Goal: Task Accomplishment & Management: Use online tool/utility

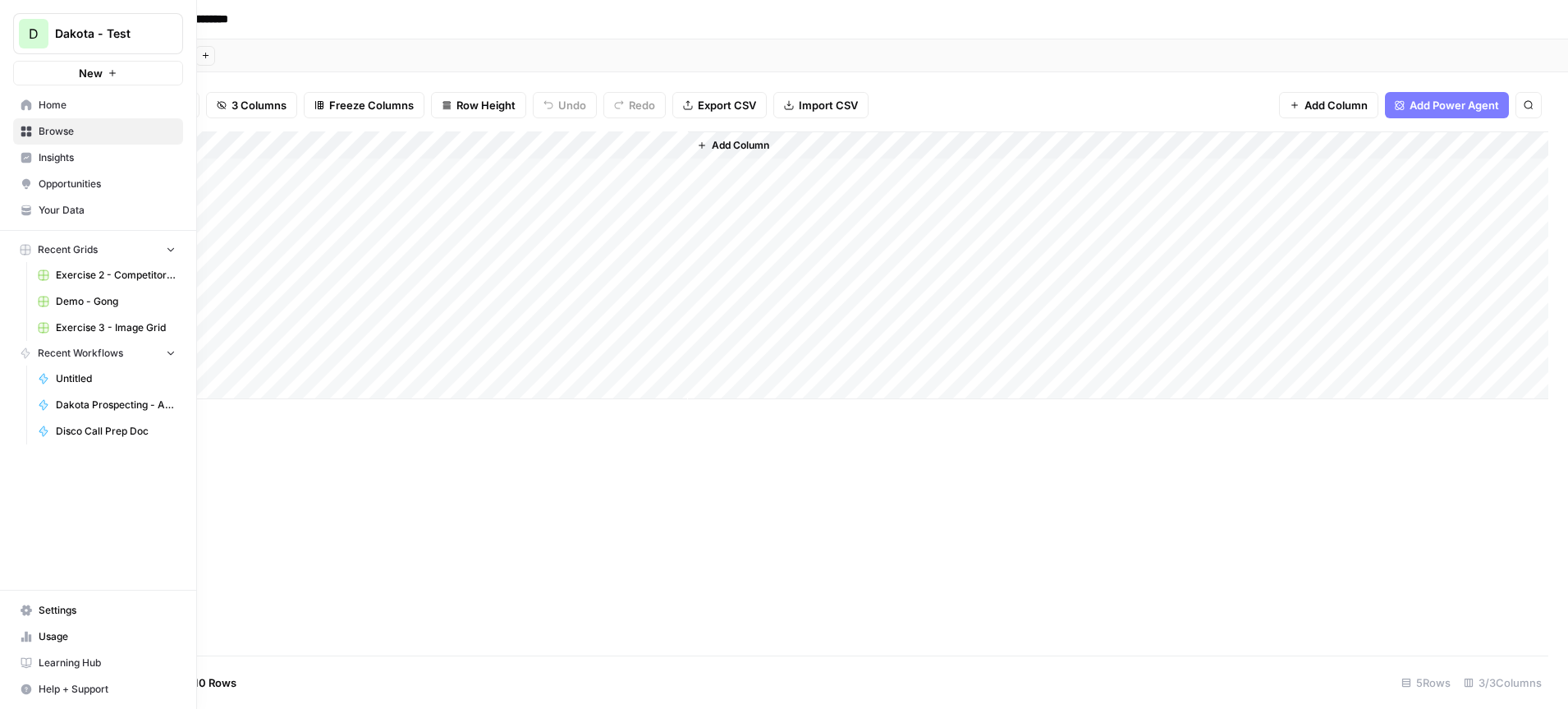
click at [129, 32] on span "Dakota - Test" at bounding box center [104, 34] width 100 height 16
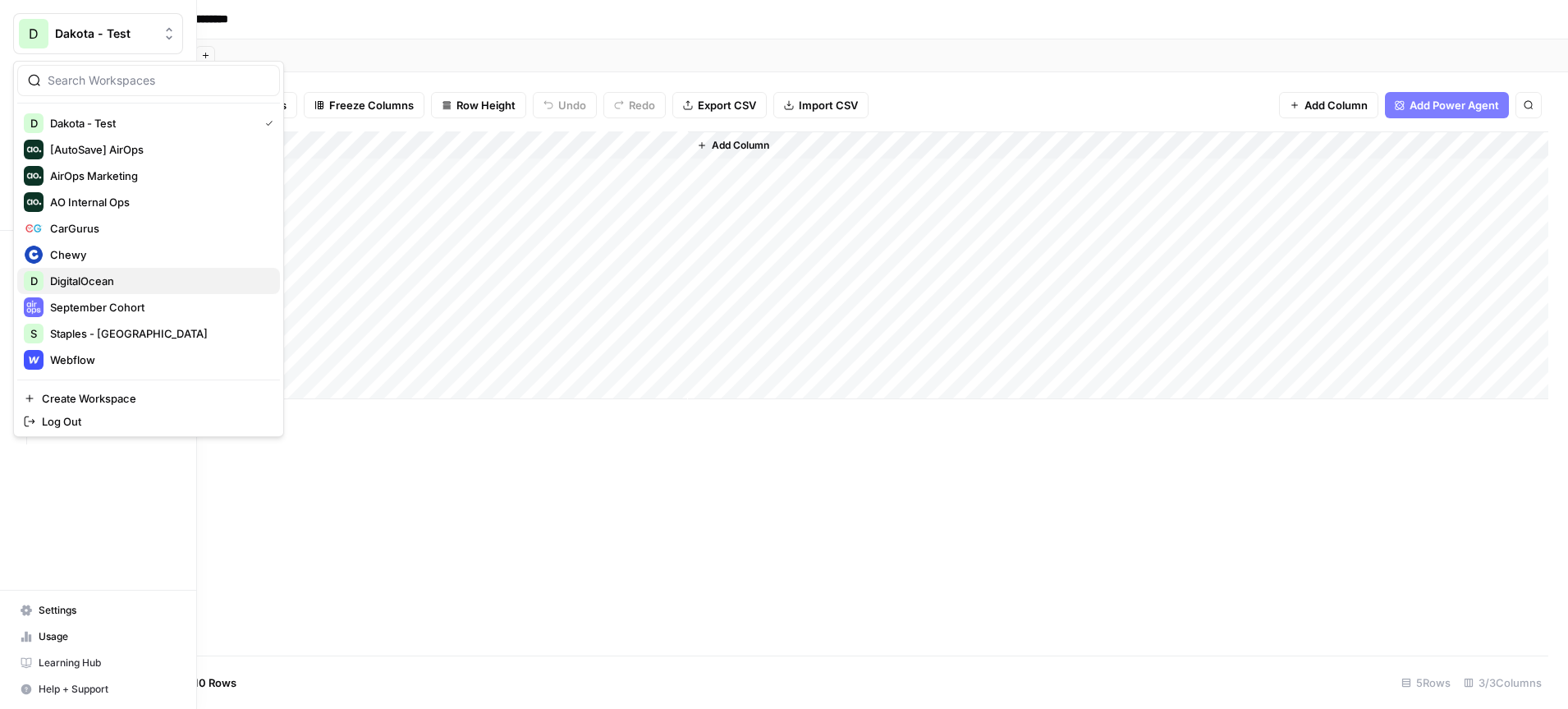
click at [110, 281] on span "DigitalOcean" at bounding box center [158, 281] width 216 height 16
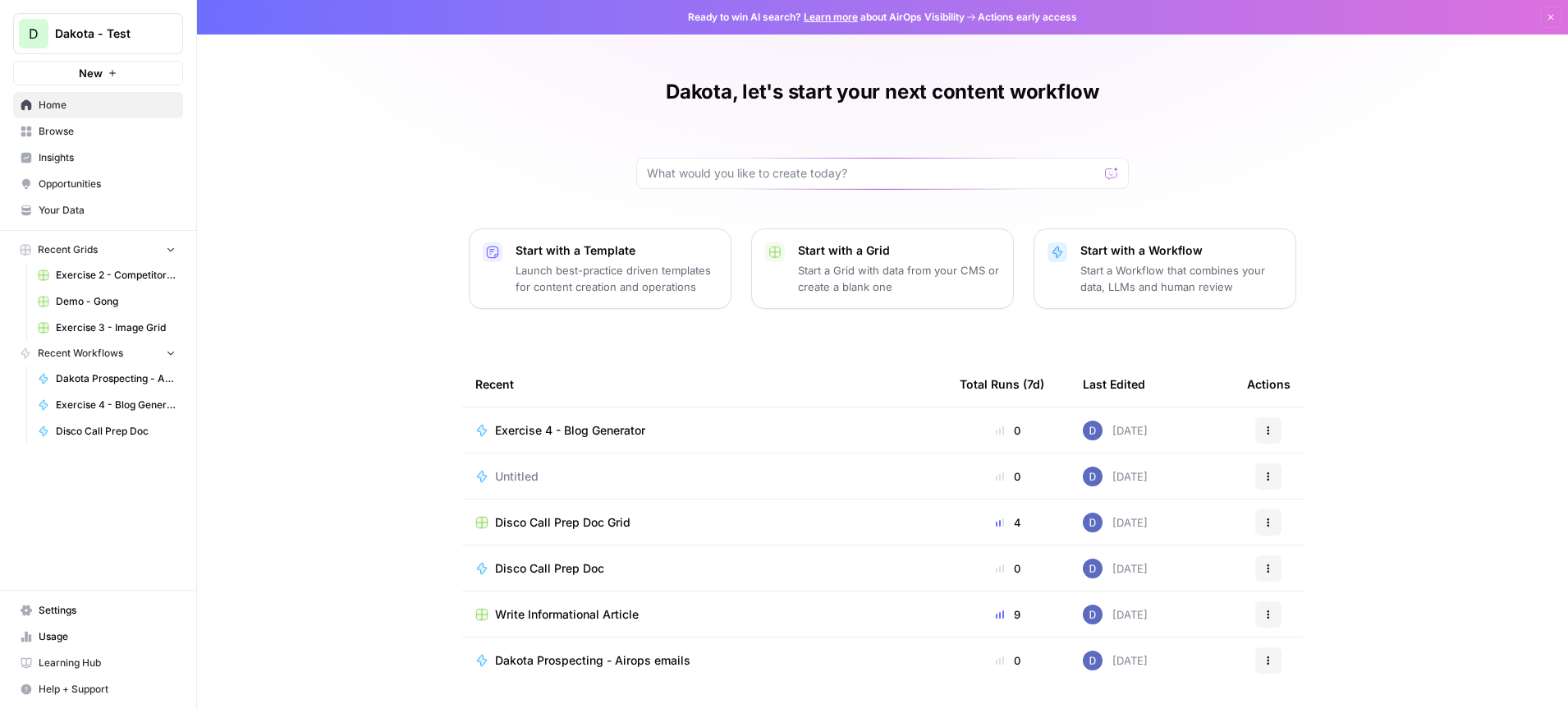
click at [58, 134] on span "Browse" at bounding box center [106, 130] width 137 height 14
click at [135, 32] on span "Dakota - Test" at bounding box center [104, 34] width 100 height 16
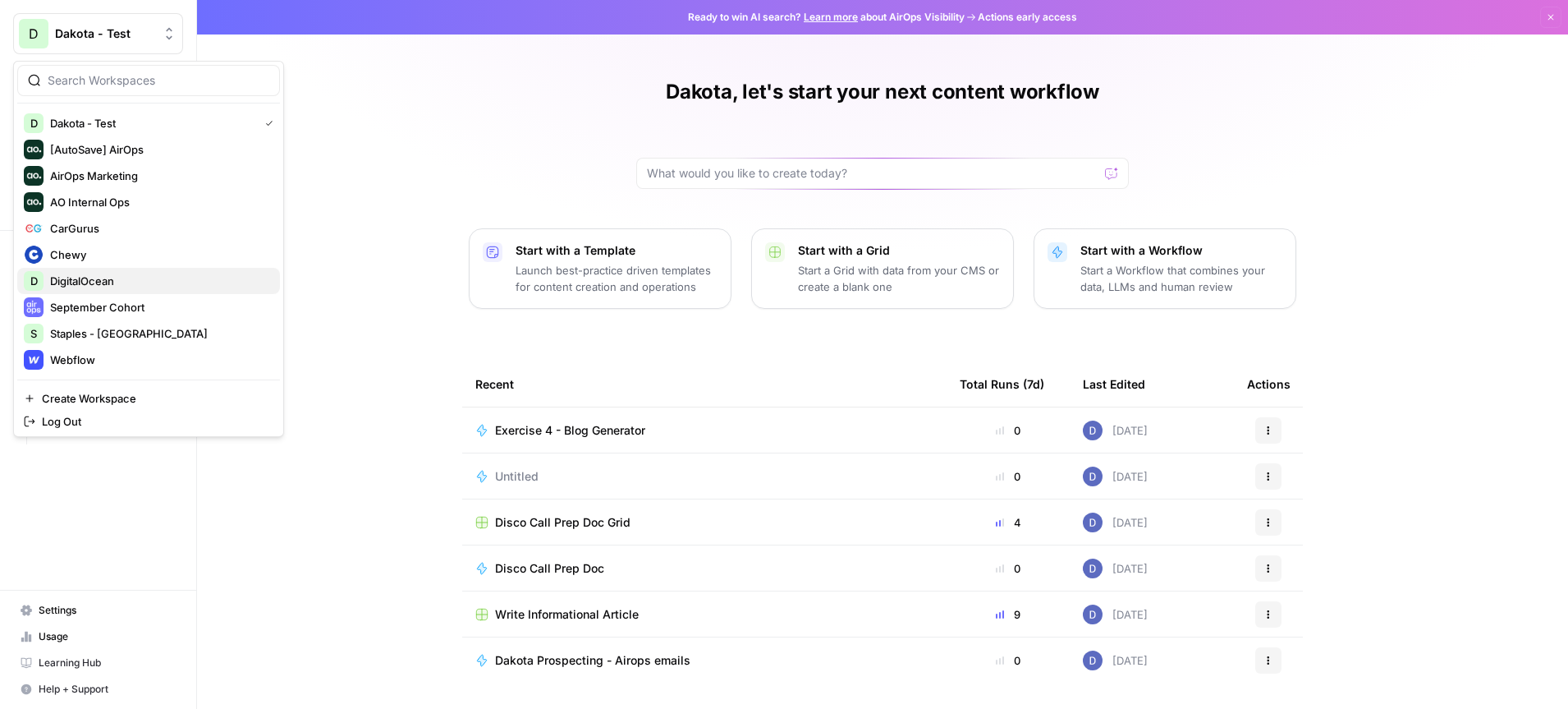
click at [113, 279] on span "DigitalOcean" at bounding box center [158, 281] width 216 height 16
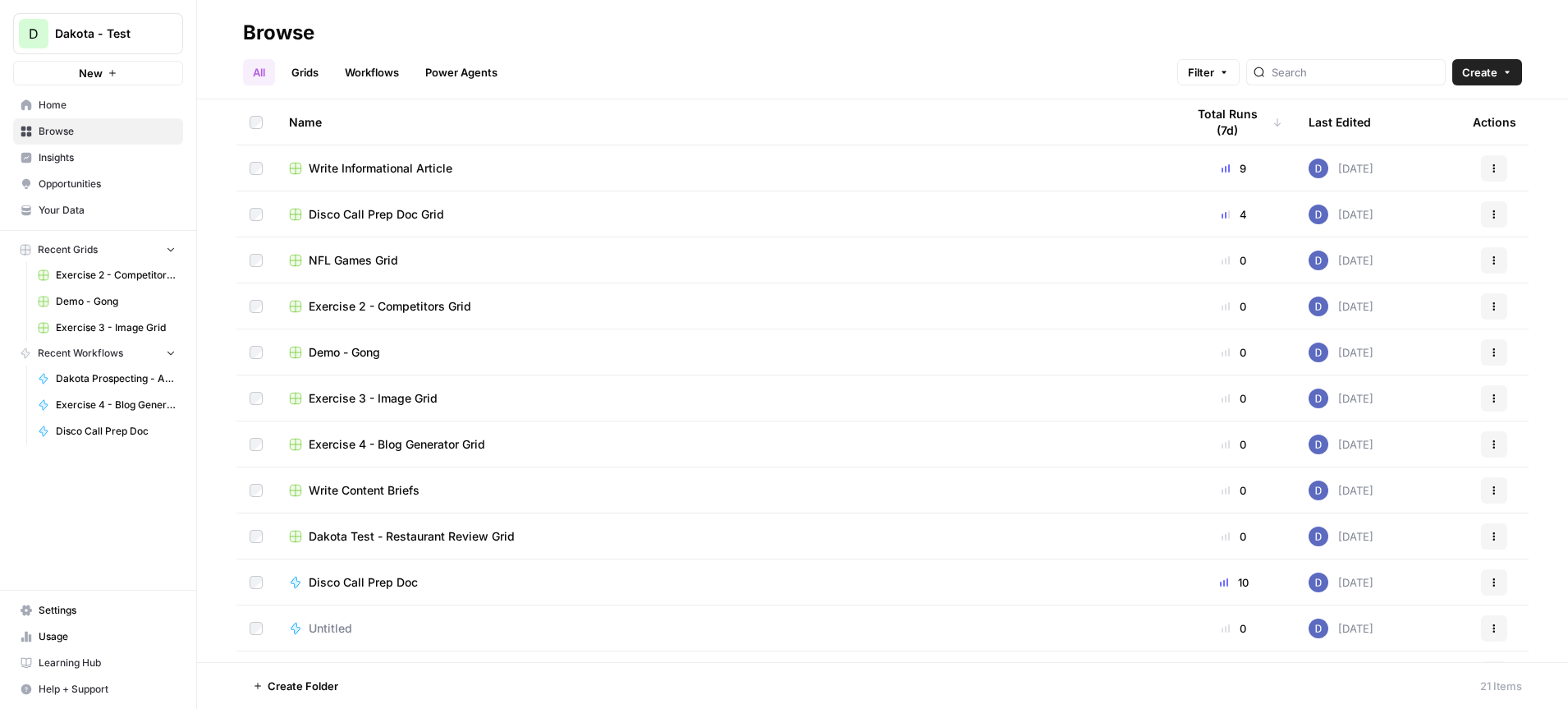
click at [383, 169] on span "Write Informational Article" at bounding box center [380, 168] width 144 height 16
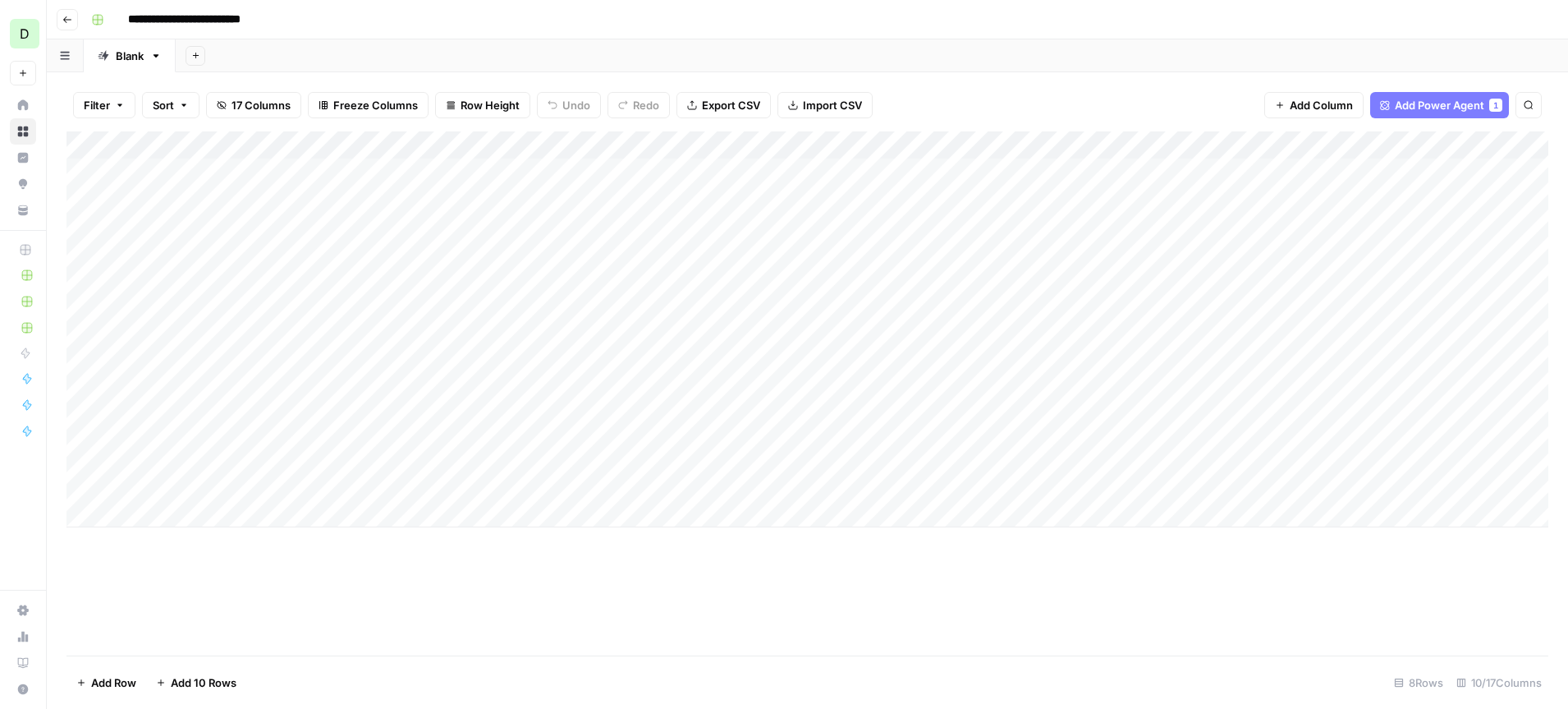
click at [552, 147] on div "Add Column" at bounding box center [807, 329] width 1482 height 396
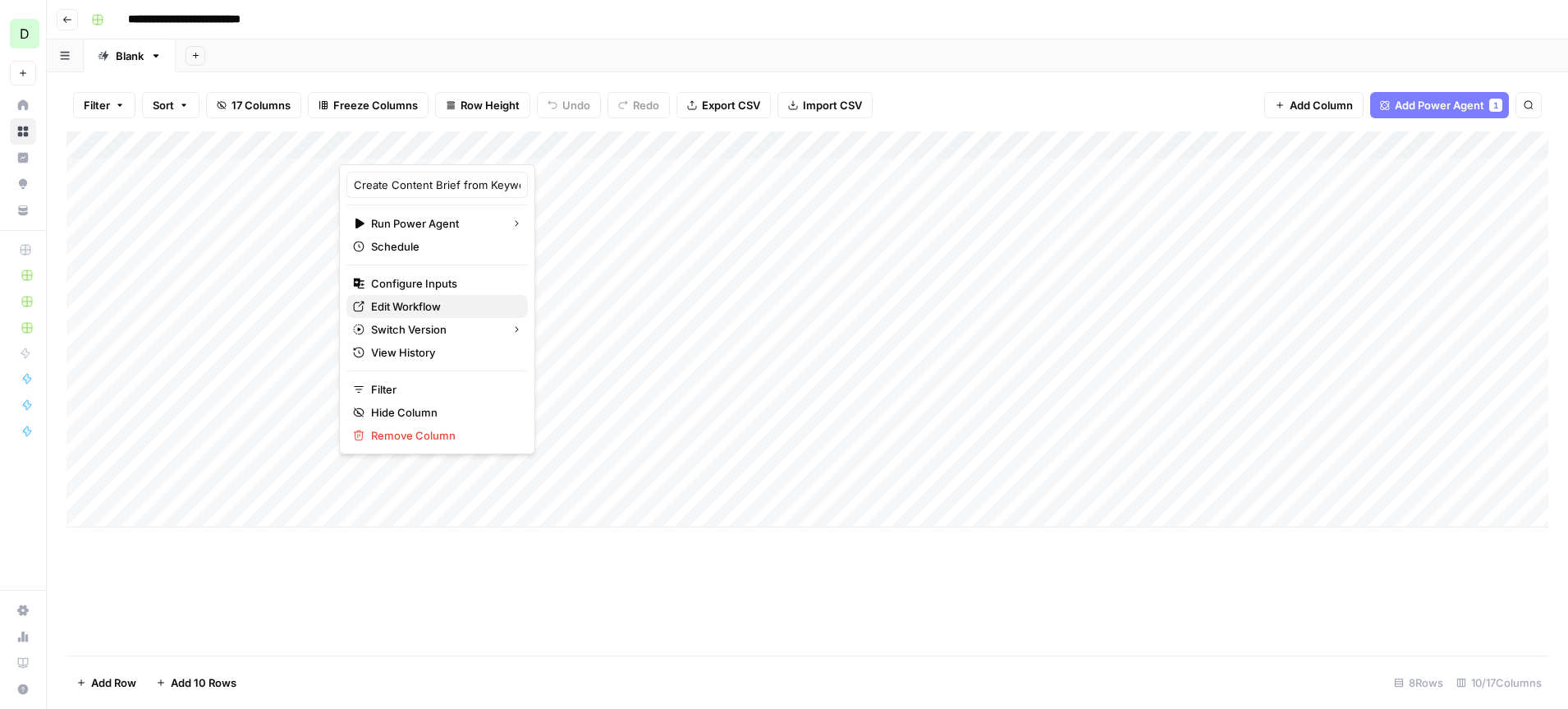
click at [430, 302] on span "Edit Workflow" at bounding box center [443, 306] width 144 height 16
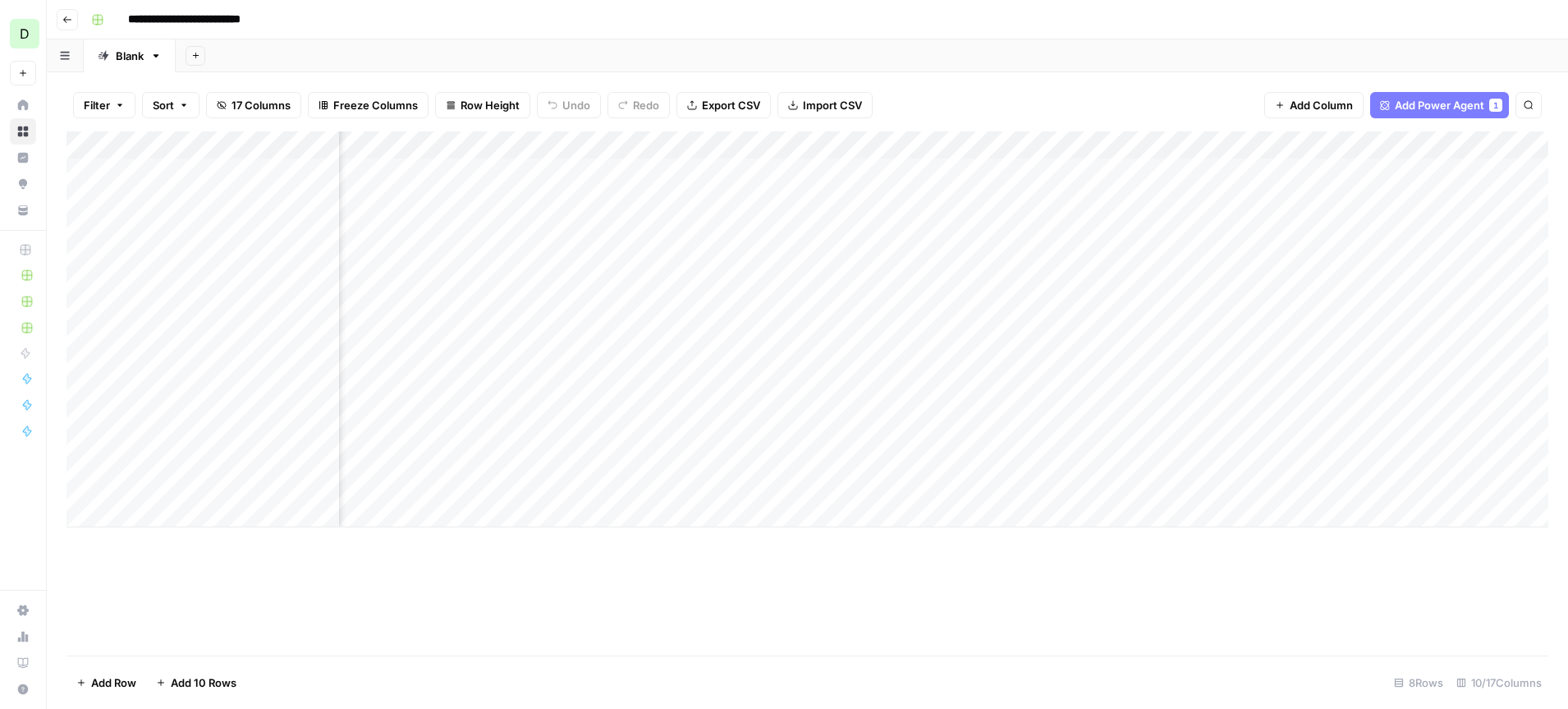
scroll to position [0, 203]
click at [729, 146] on div "Add Column" at bounding box center [807, 329] width 1482 height 396
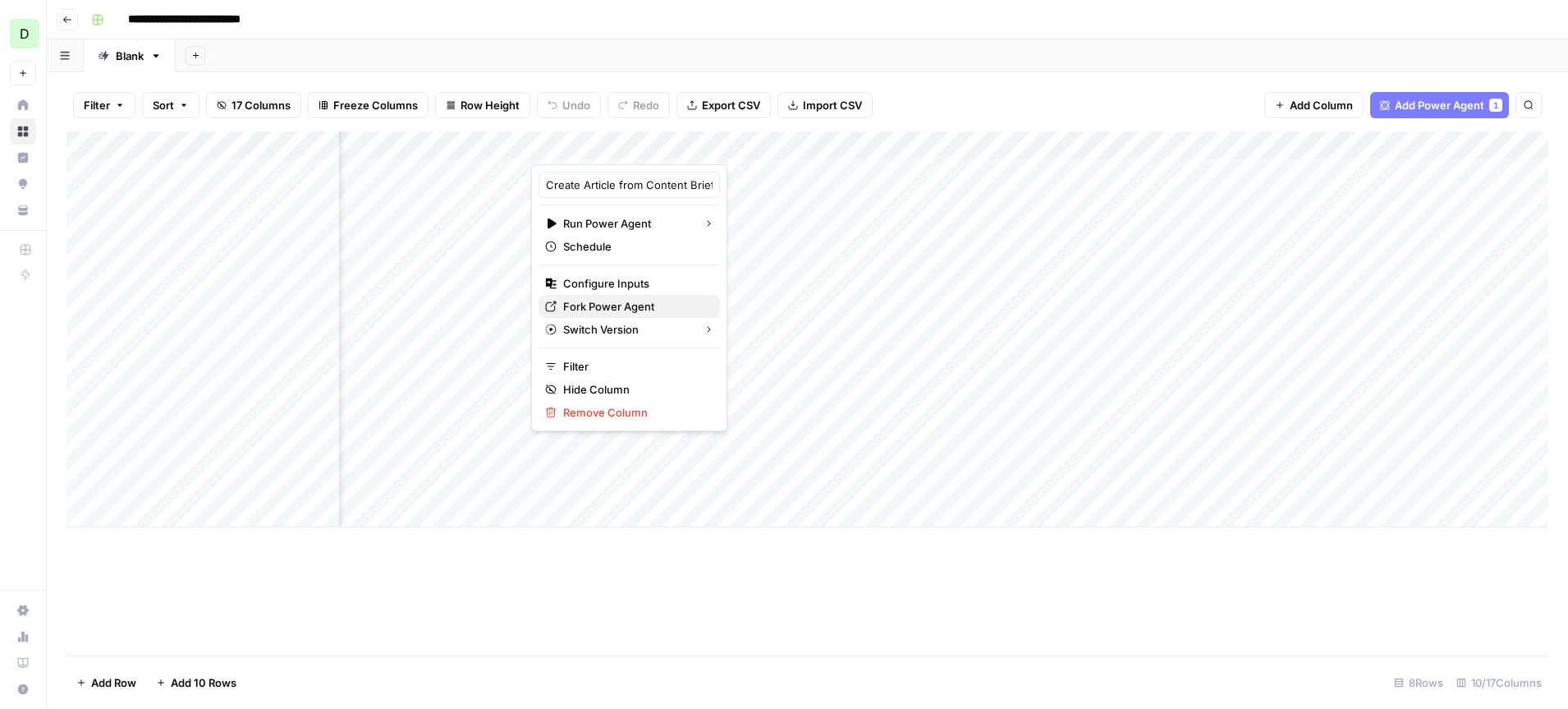
click at [625, 302] on span "Fork Power Agent" at bounding box center [635, 306] width 144 height 16
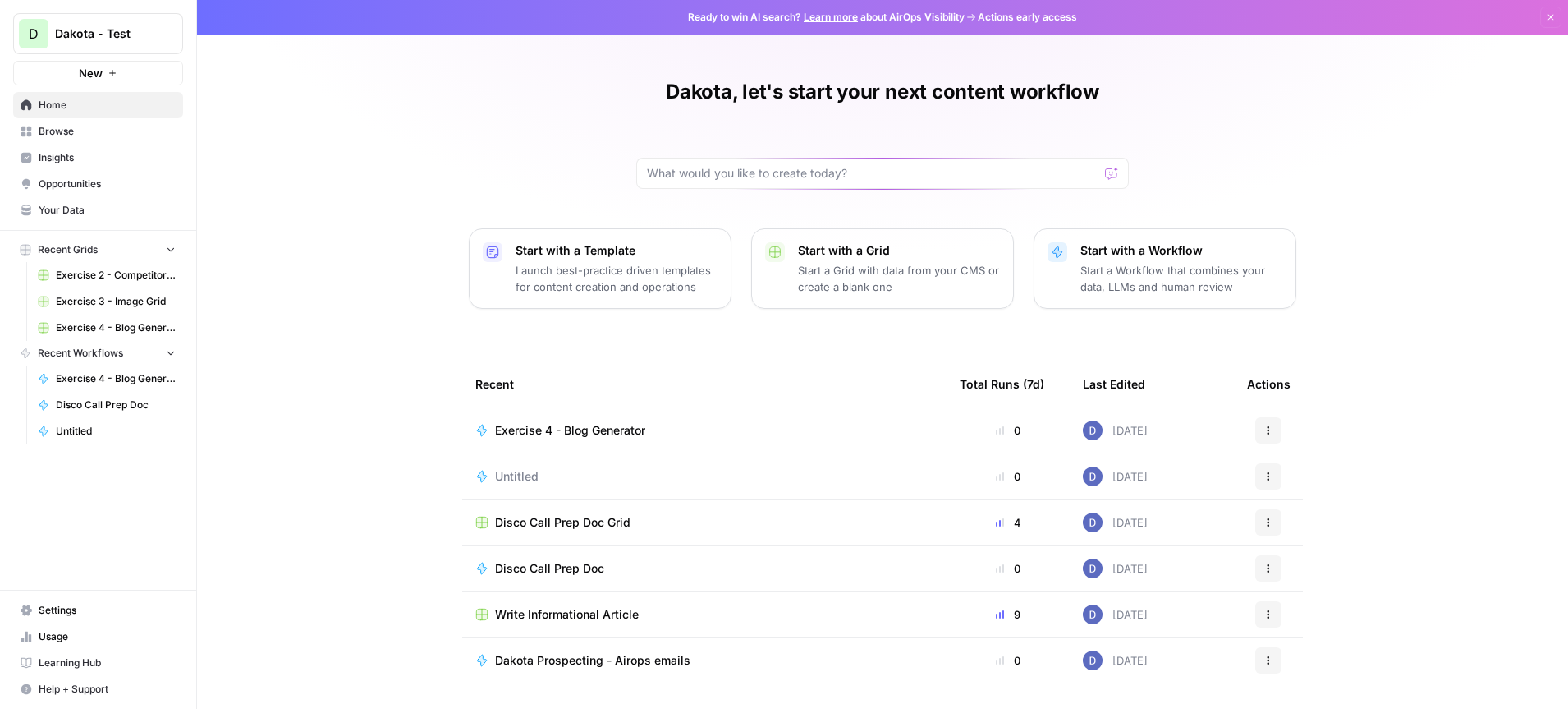
scroll to position [47, 0]
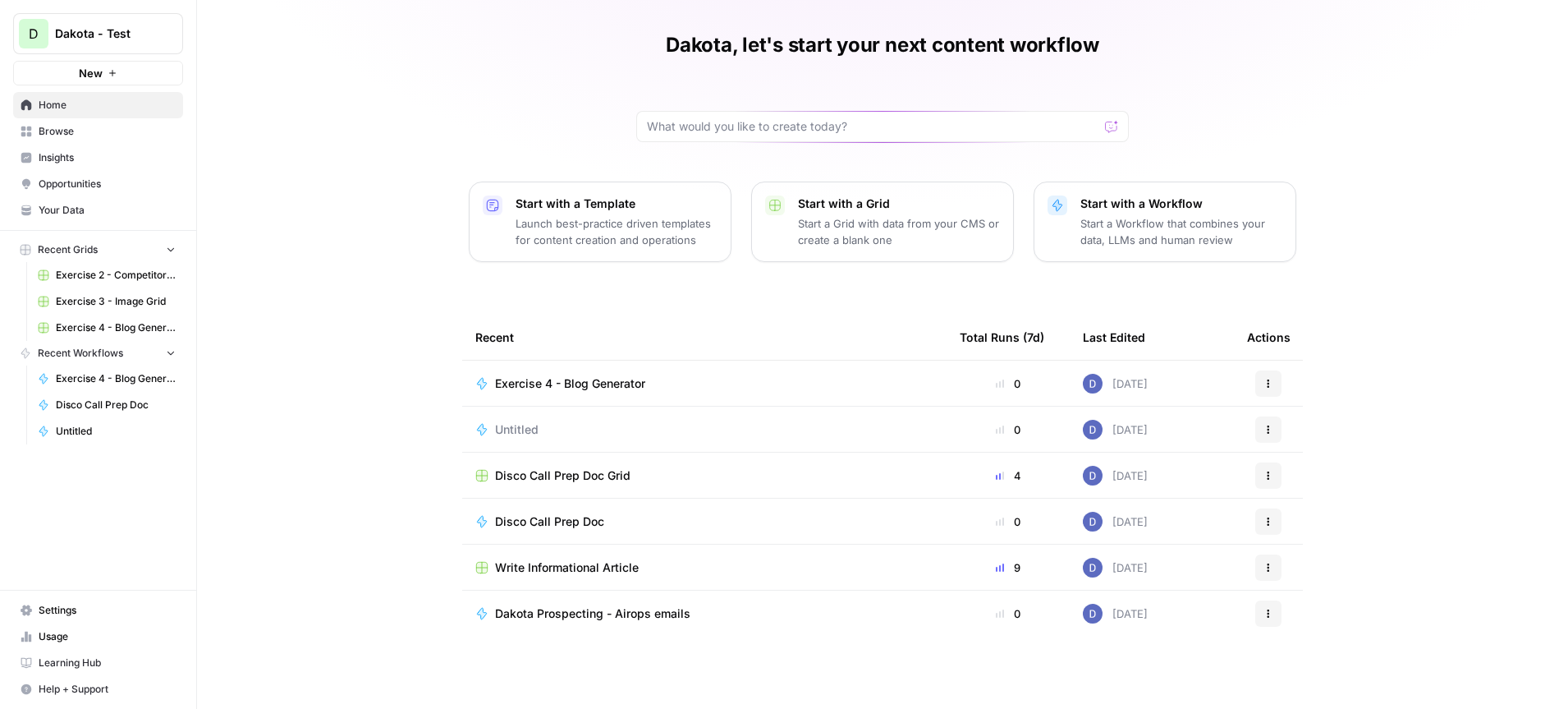
click at [72, 134] on span "Browse" at bounding box center [106, 130] width 137 height 14
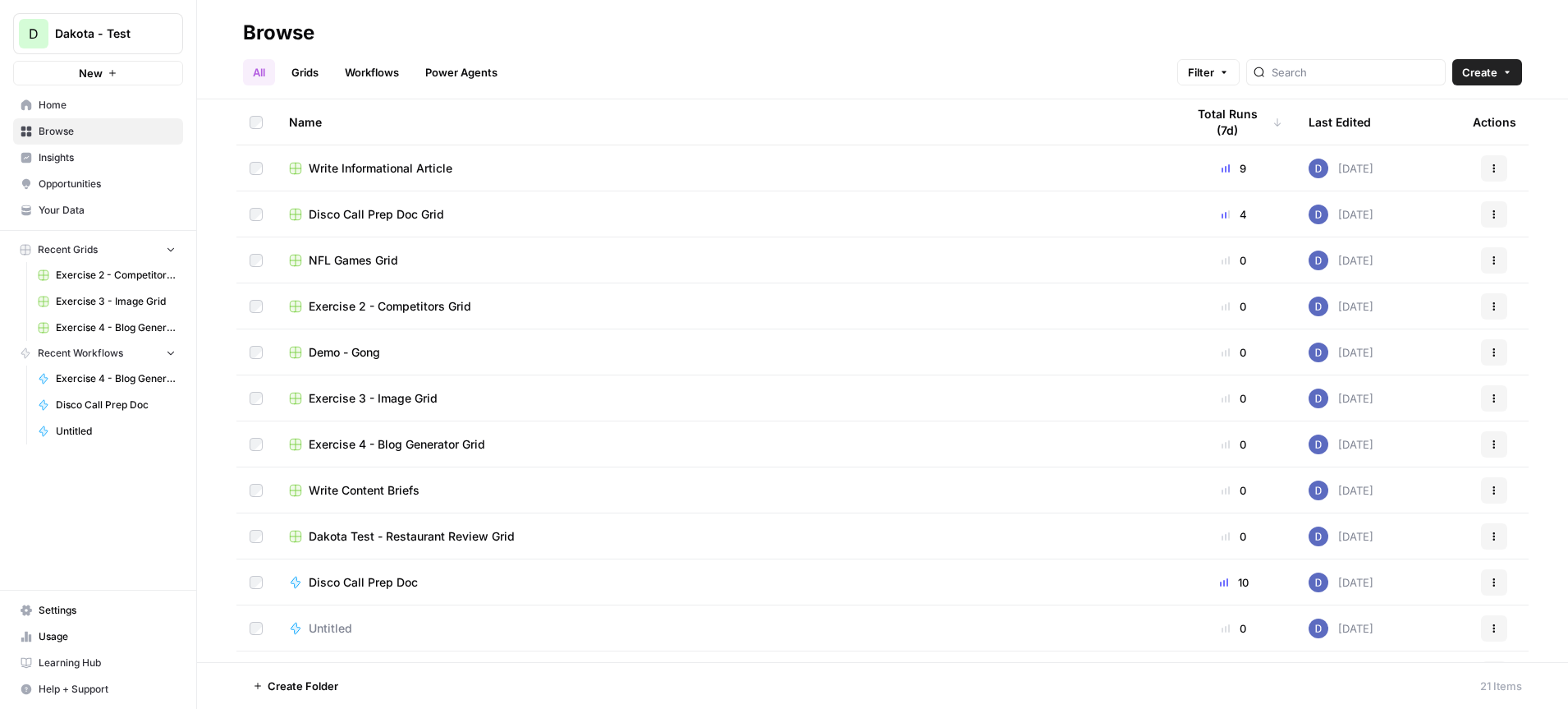
click at [168, 39] on icon "Workspace: Dakota - Test" at bounding box center [169, 34] width 16 height 16
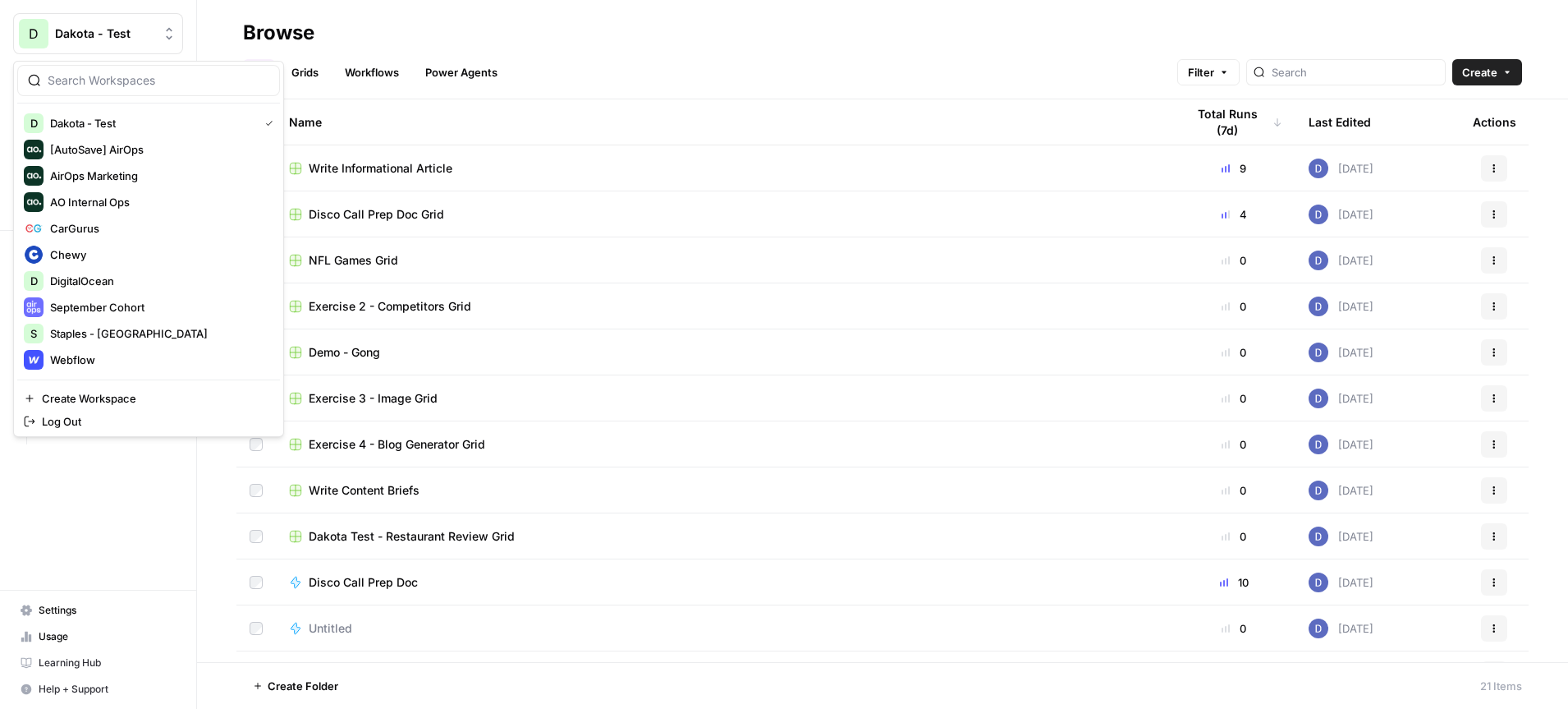
click at [599, 55] on div "All Grids Workflows Power Agents Filter Create" at bounding box center [882, 65] width 1279 height 39
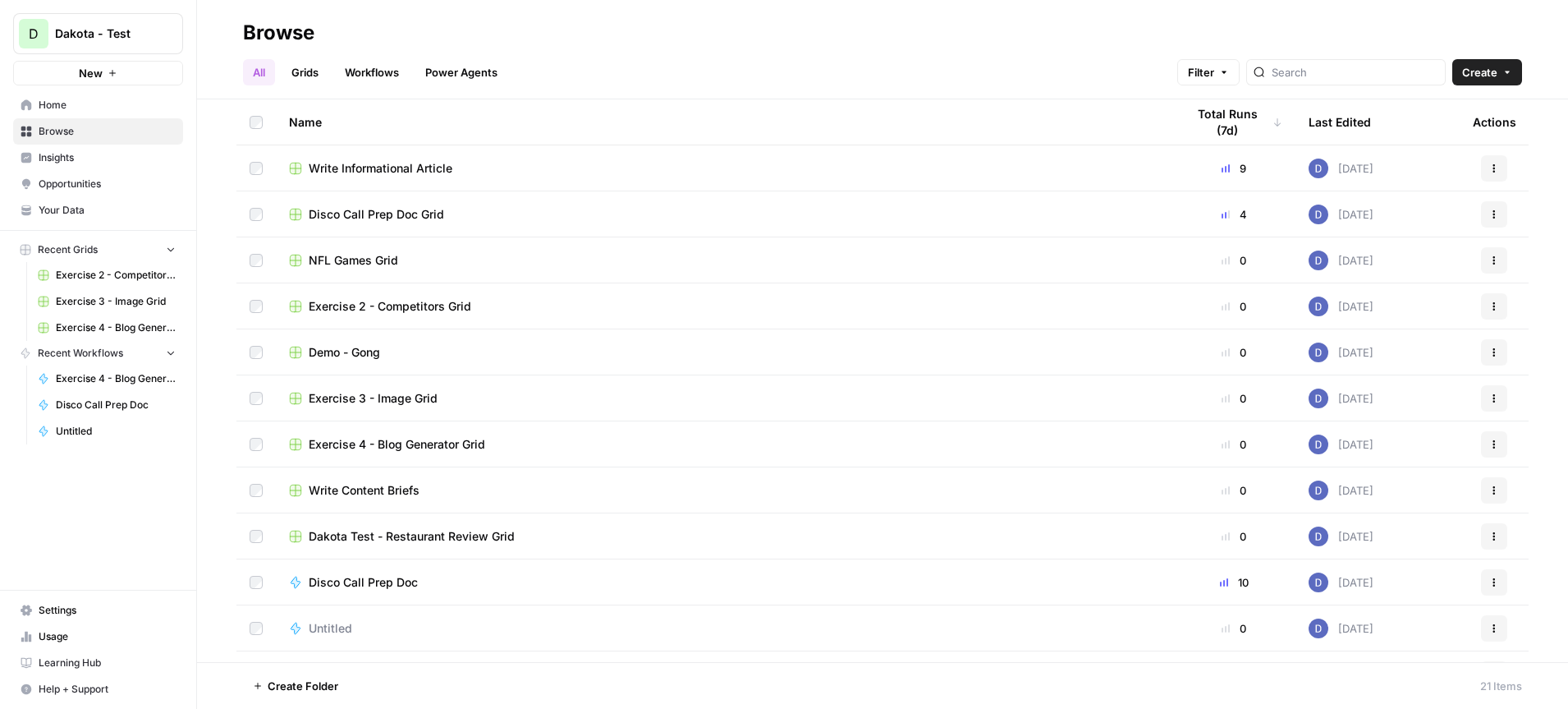
click at [70, 111] on span "Home" at bounding box center [106, 104] width 137 height 14
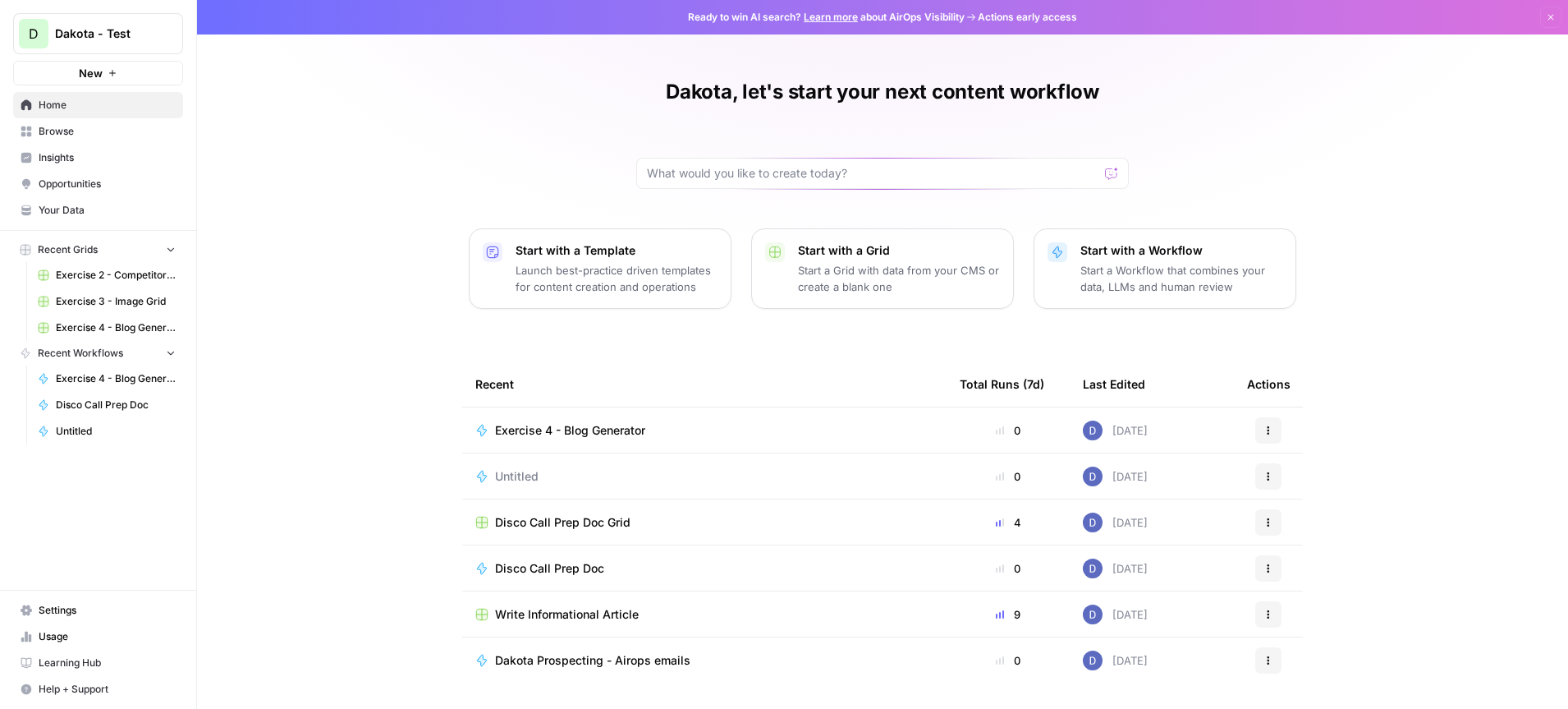
click at [70, 201] on link "Your Data" at bounding box center [98, 210] width 170 height 26
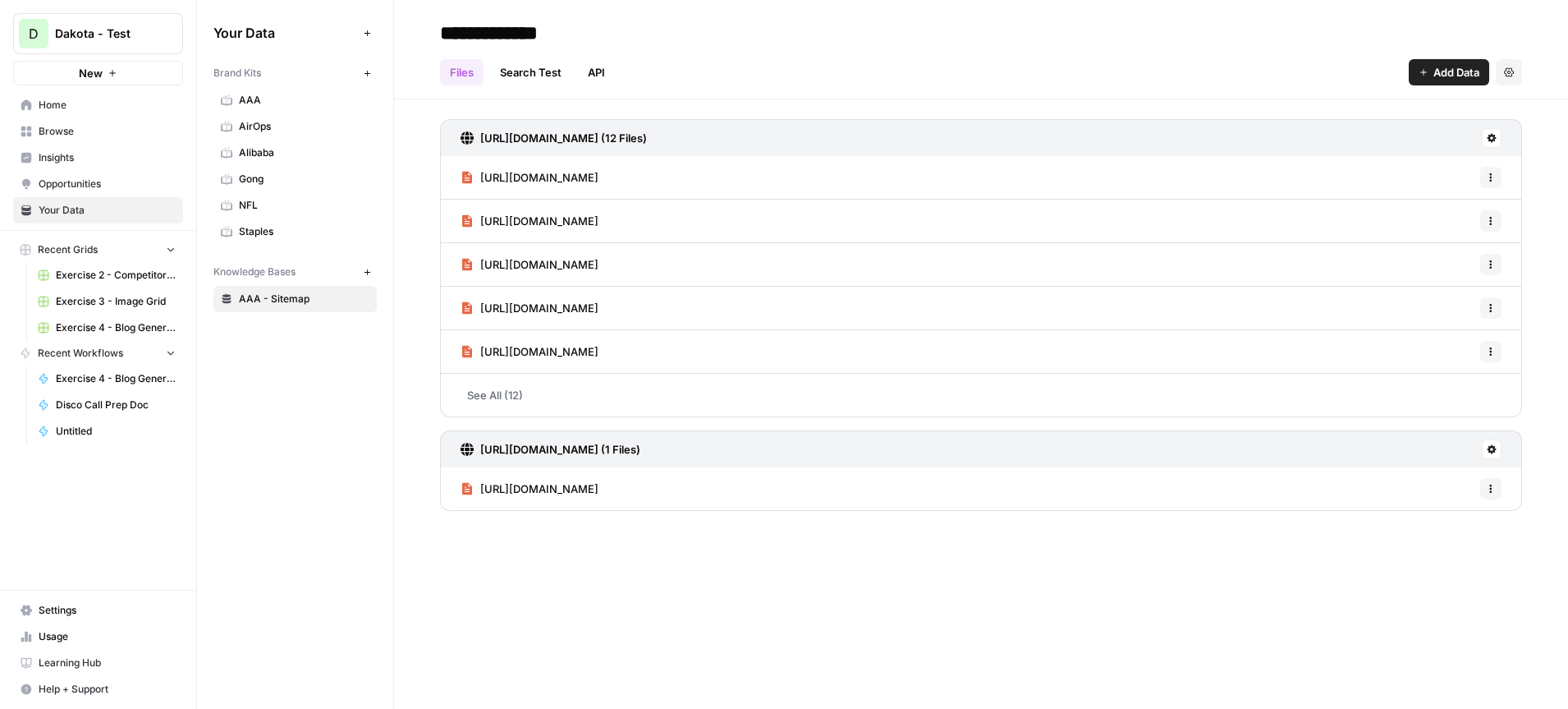
click at [364, 72] on icon "button" at bounding box center [367, 73] width 9 height 9
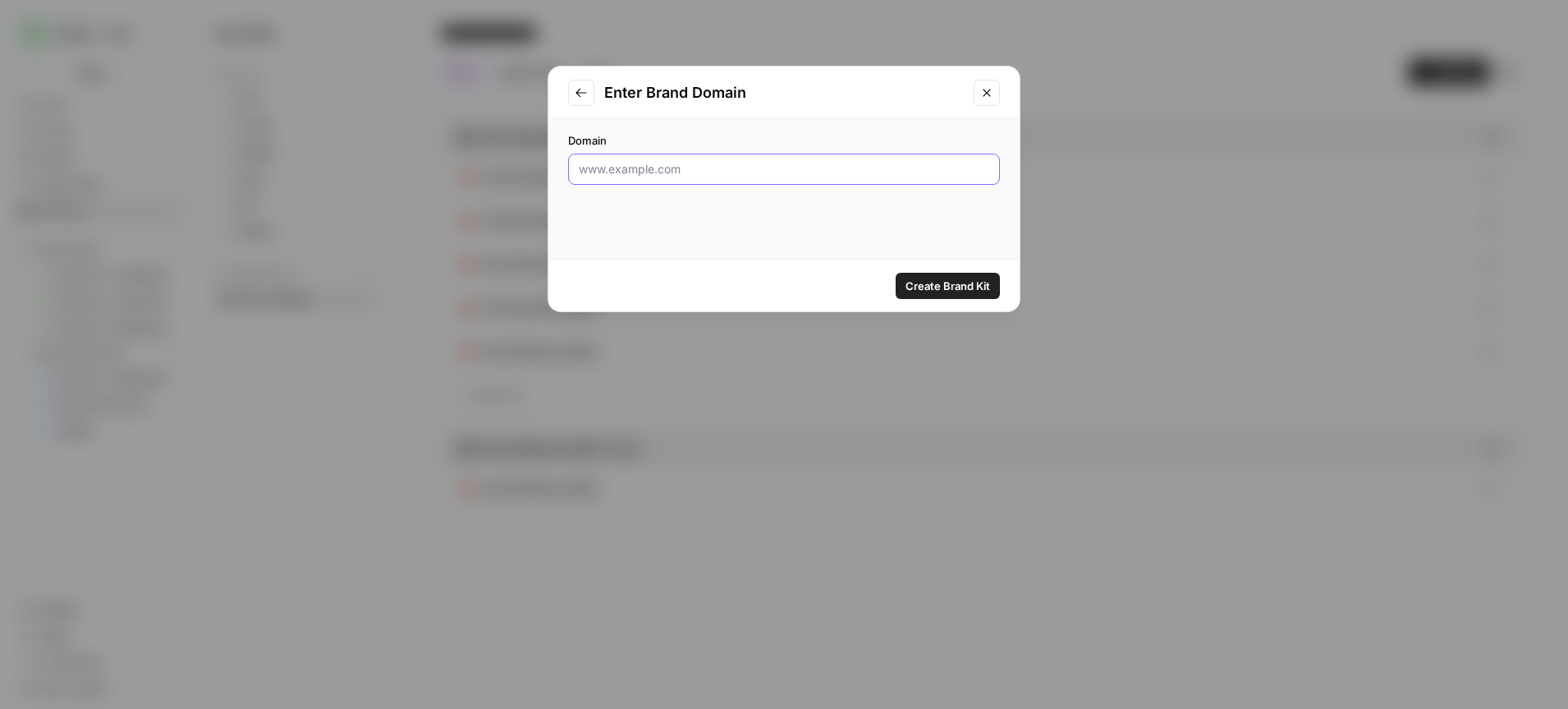
click at [713, 166] on input "Domain" at bounding box center [784, 169] width 411 height 16
type input "digitalocean.com"
click button "Create Brand Kit" at bounding box center [947, 286] width 104 height 26
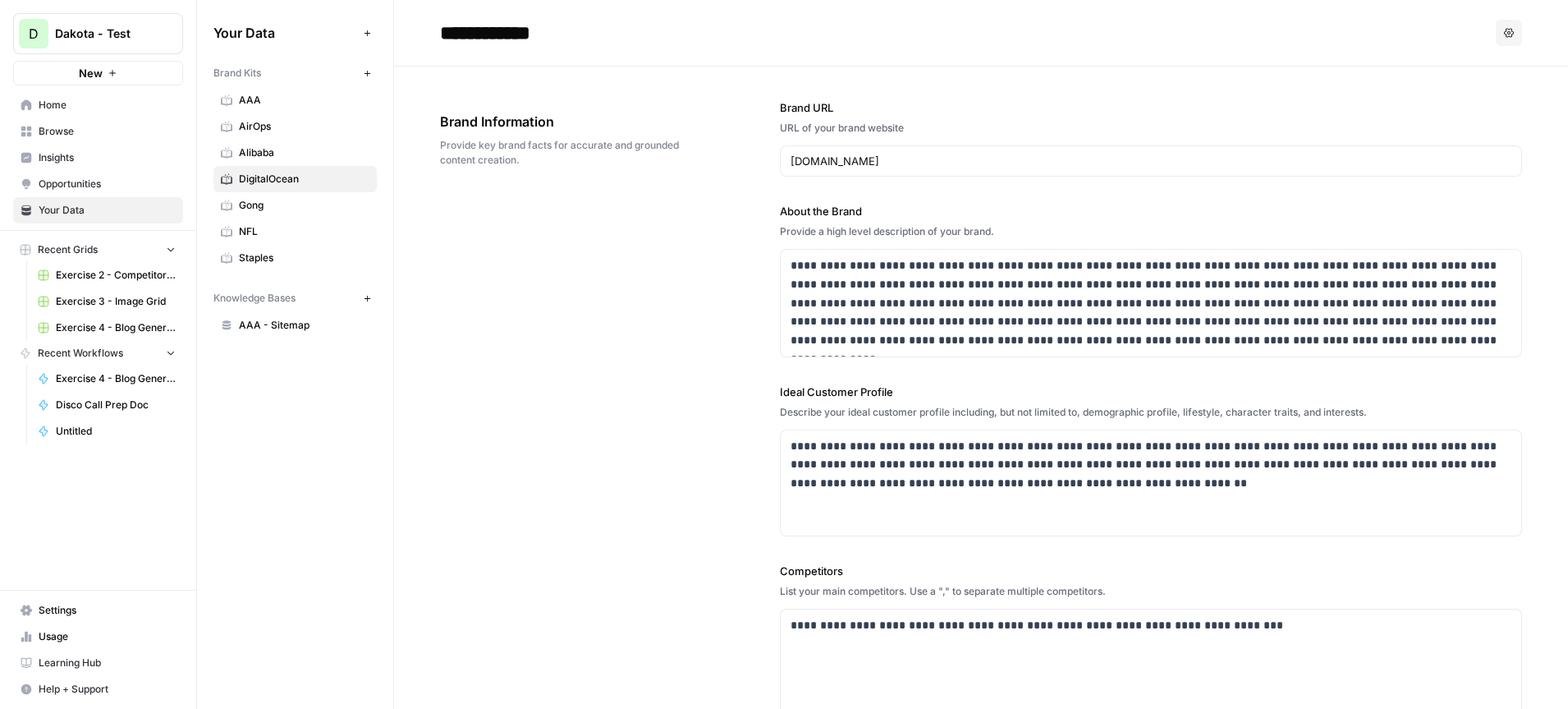
click at [152, 34] on span "Dakota - Test" at bounding box center [104, 34] width 100 height 16
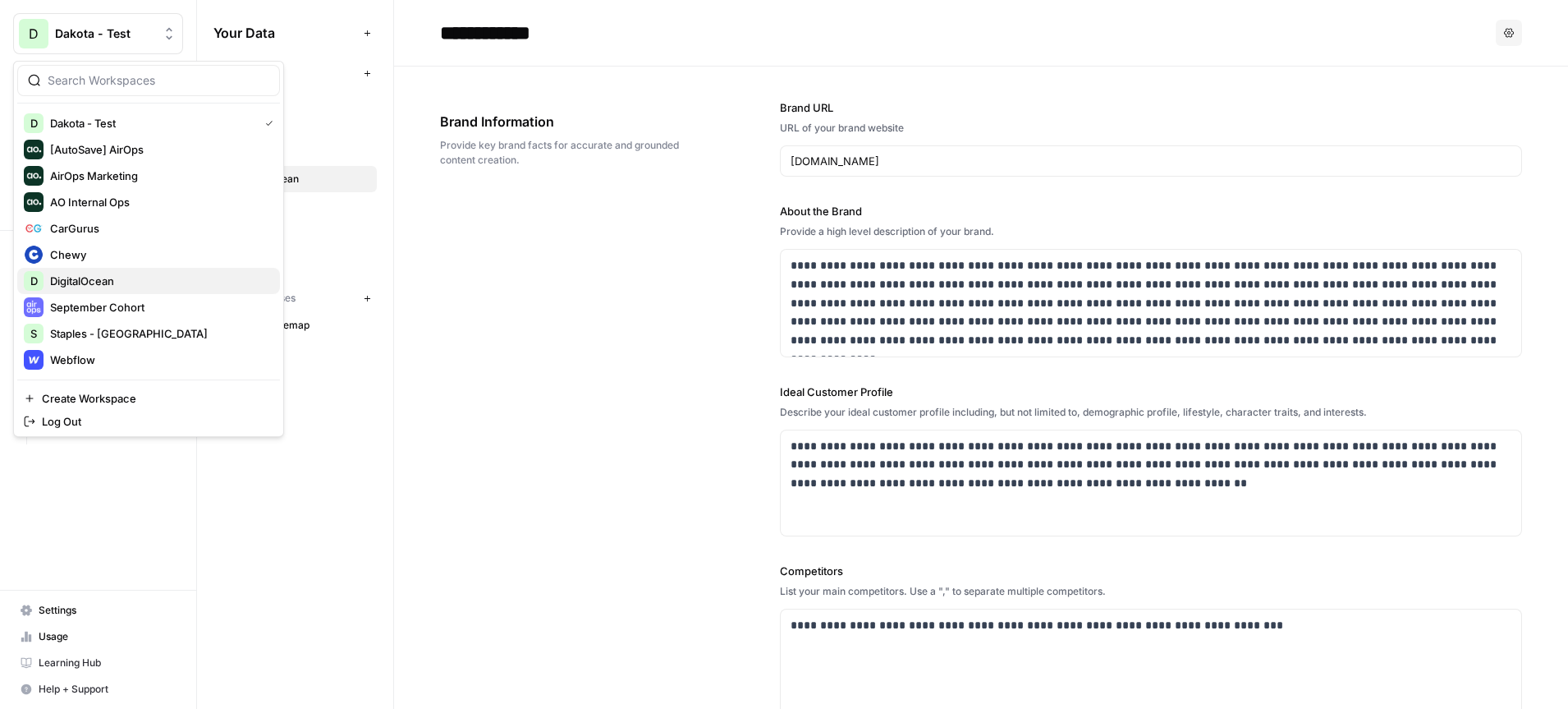
click at [83, 282] on span "DigitalOcean" at bounding box center [158, 281] width 216 height 16
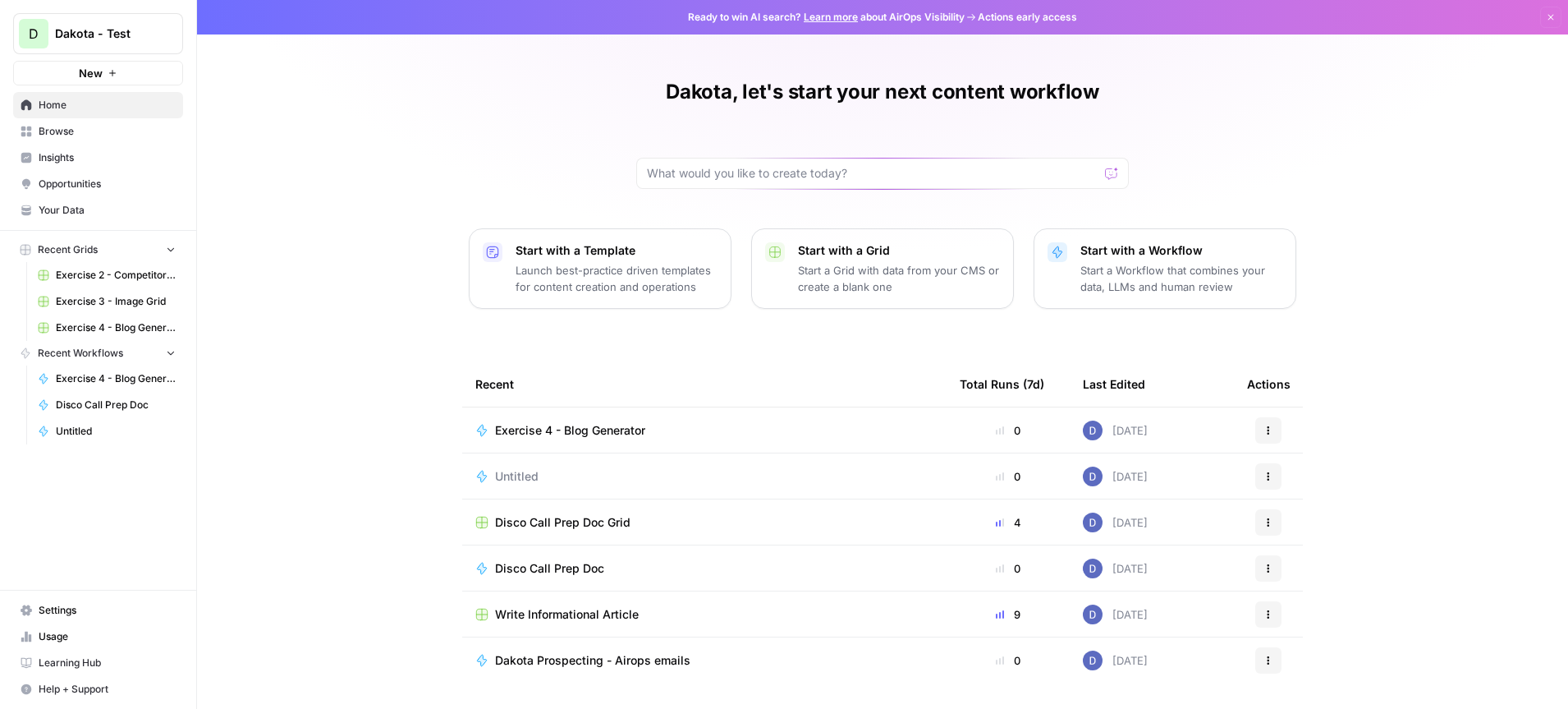
click at [644, 284] on p "Launch best-practice driven templates for content creation and operations" at bounding box center [616, 278] width 202 height 33
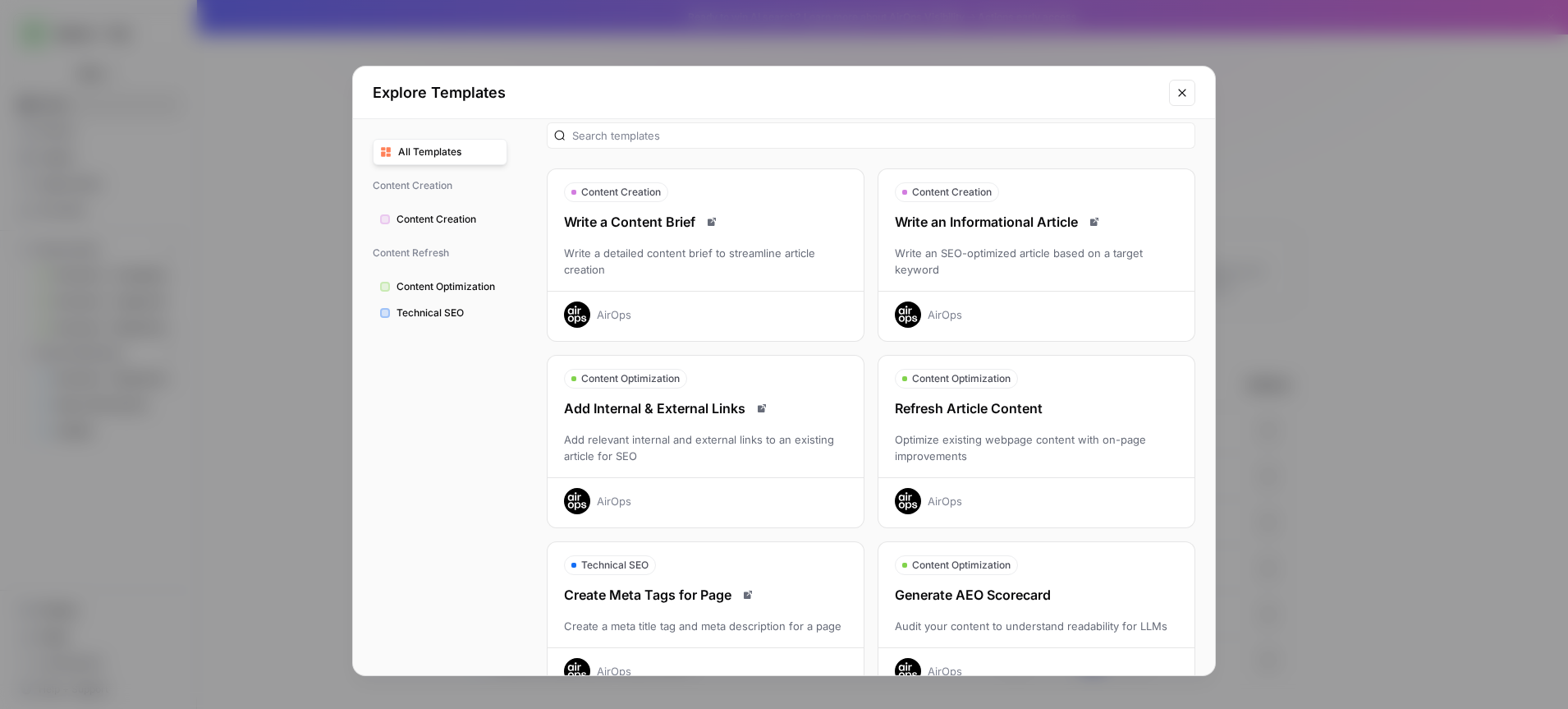
scroll to position [17, 0]
click at [933, 497] on div "AirOps" at bounding box center [944, 499] width 34 height 16
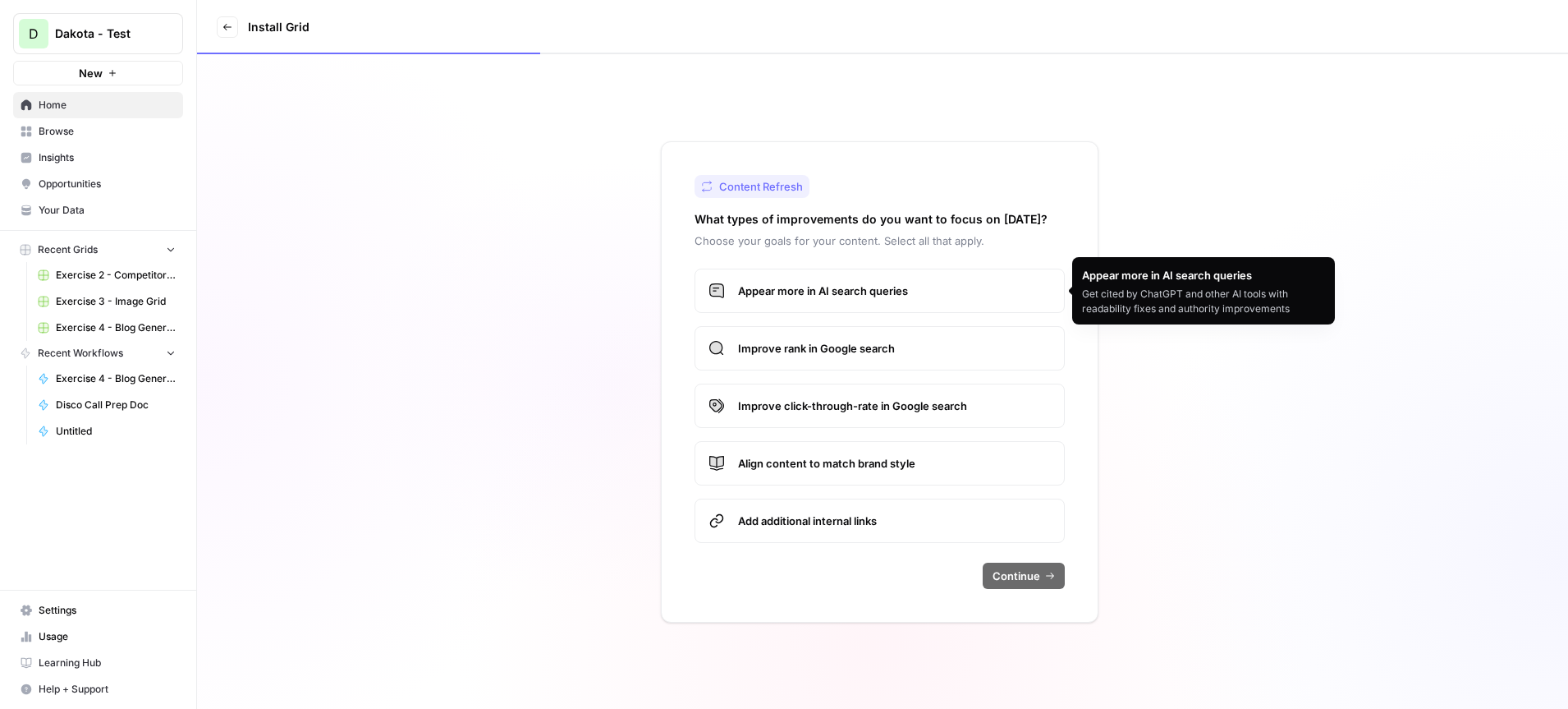
click at [861, 296] on span "Appear more in AI search queries" at bounding box center [895, 290] width 313 height 16
click at [853, 347] on span "Improve rank in Google search" at bounding box center [895, 348] width 313 height 16
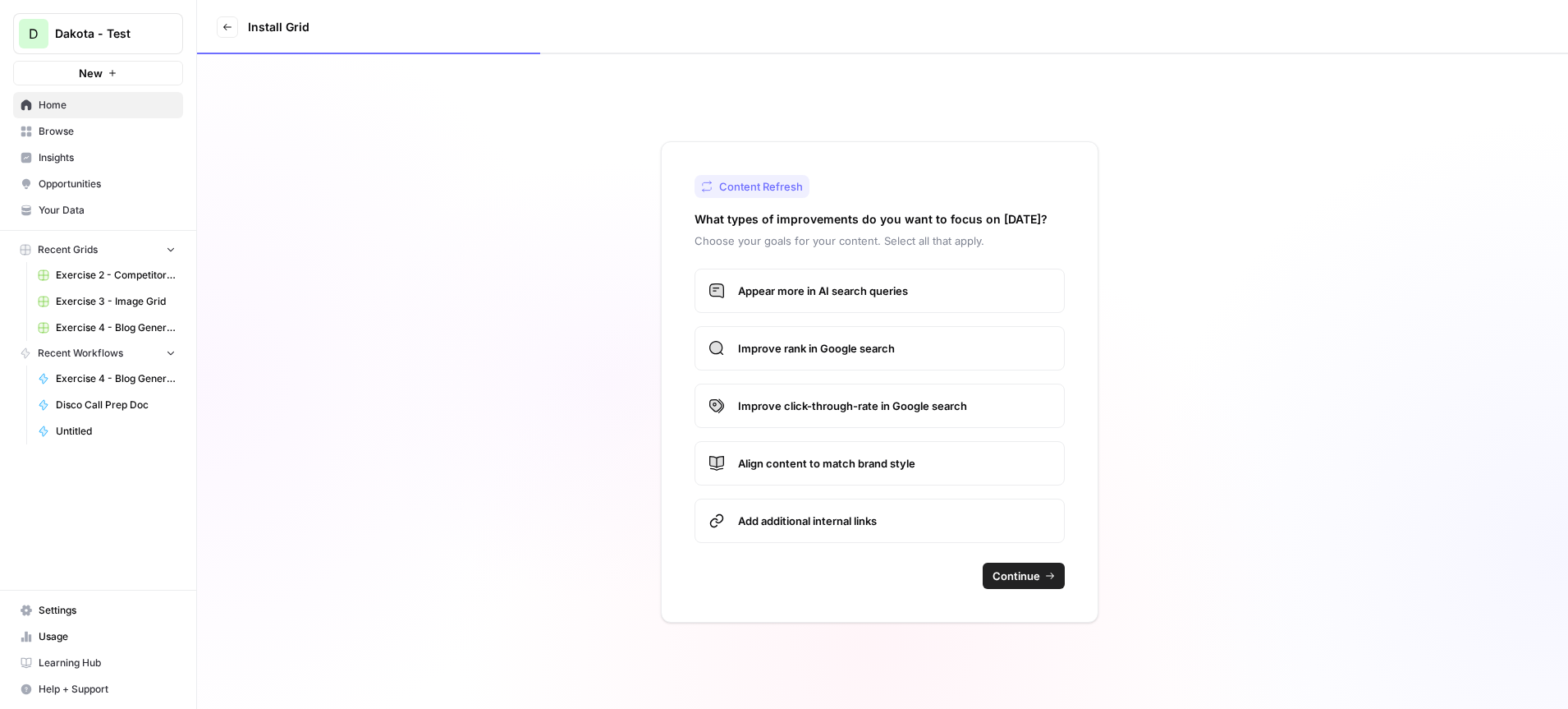
click at [856, 393] on label "Improve click-through-rate in Google search" at bounding box center [879, 405] width 371 height 44
click at [1017, 574] on span "Continue" at bounding box center [1016, 575] width 48 height 16
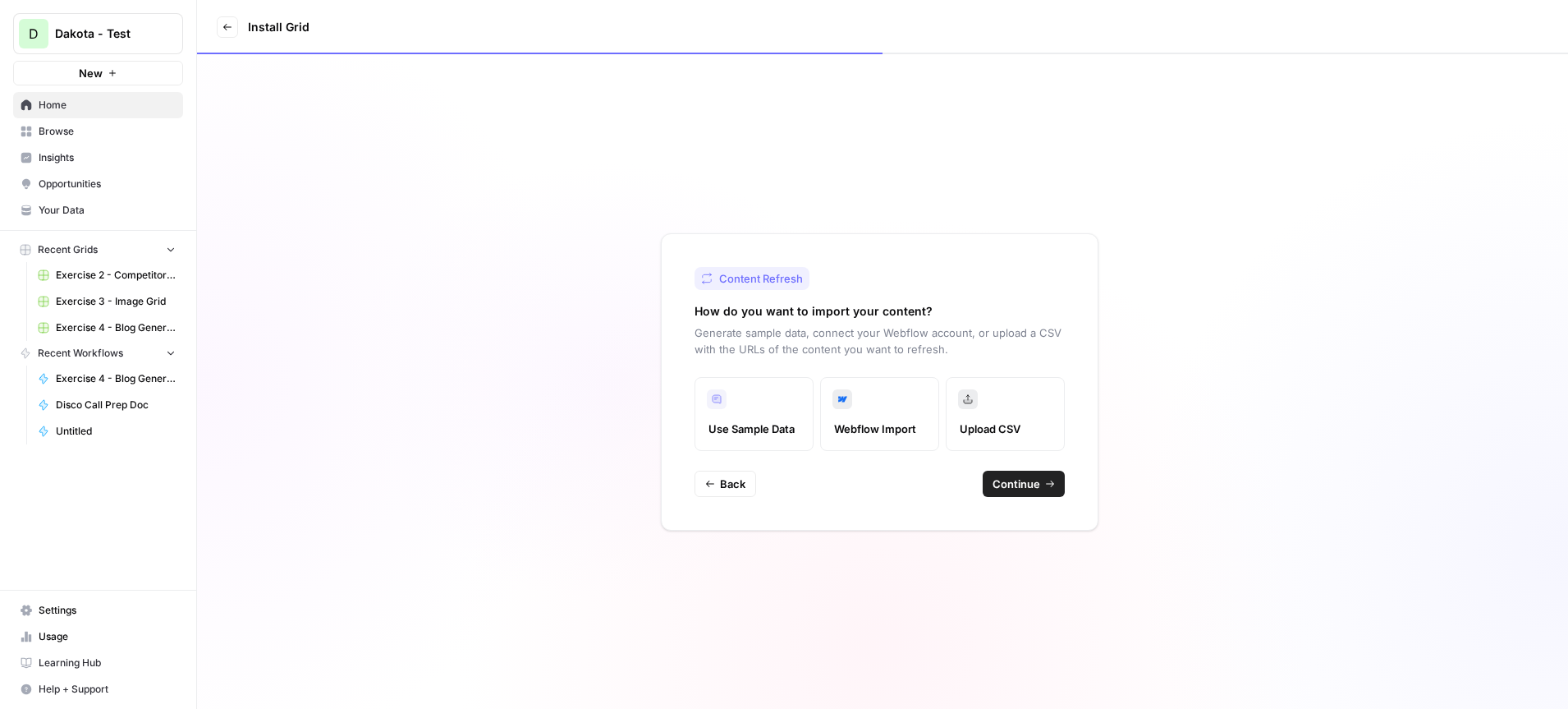
click at [1015, 484] on span "Continue" at bounding box center [1016, 483] width 48 height 16
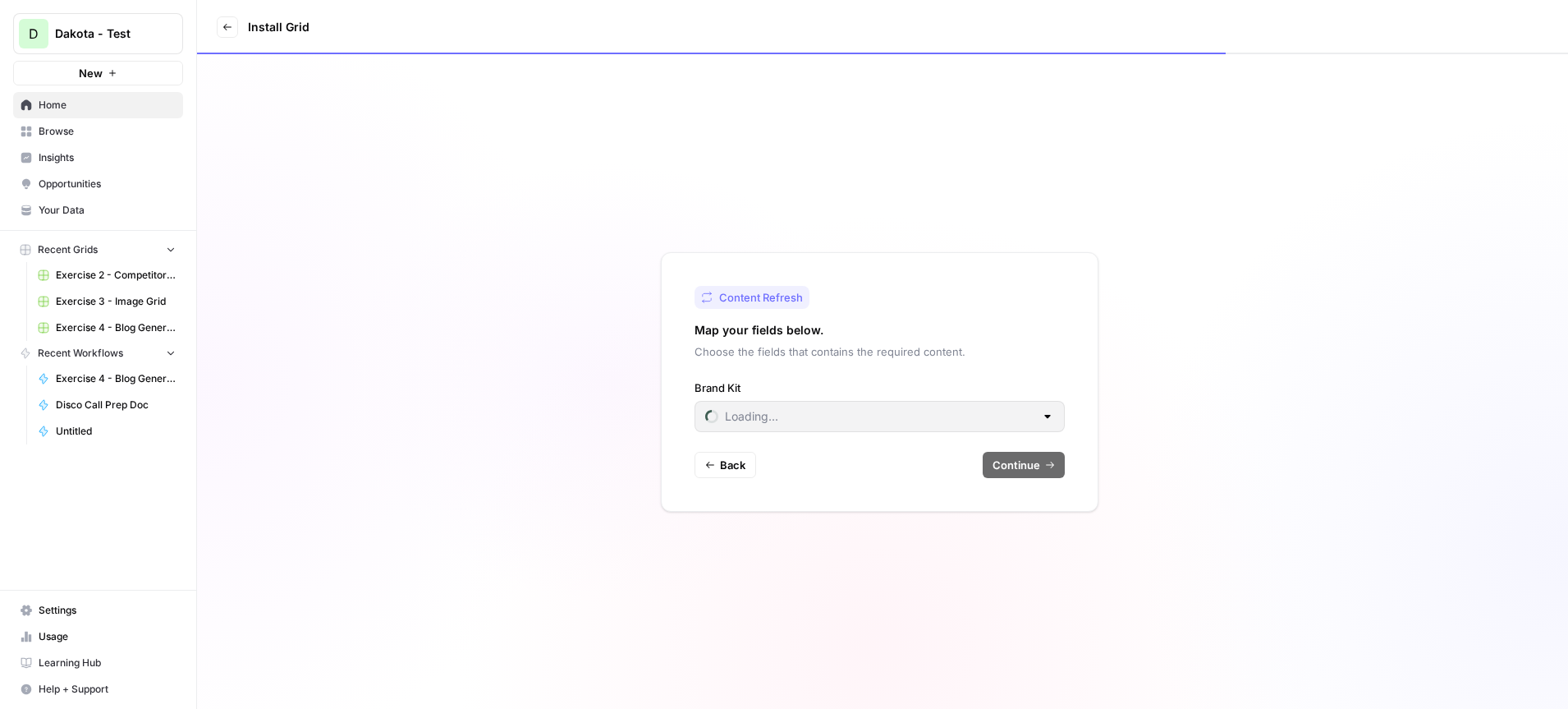
type input "AAA"
click at [995, 428] on div "AAA" at bounding box center [879, 416] width 371 height 32
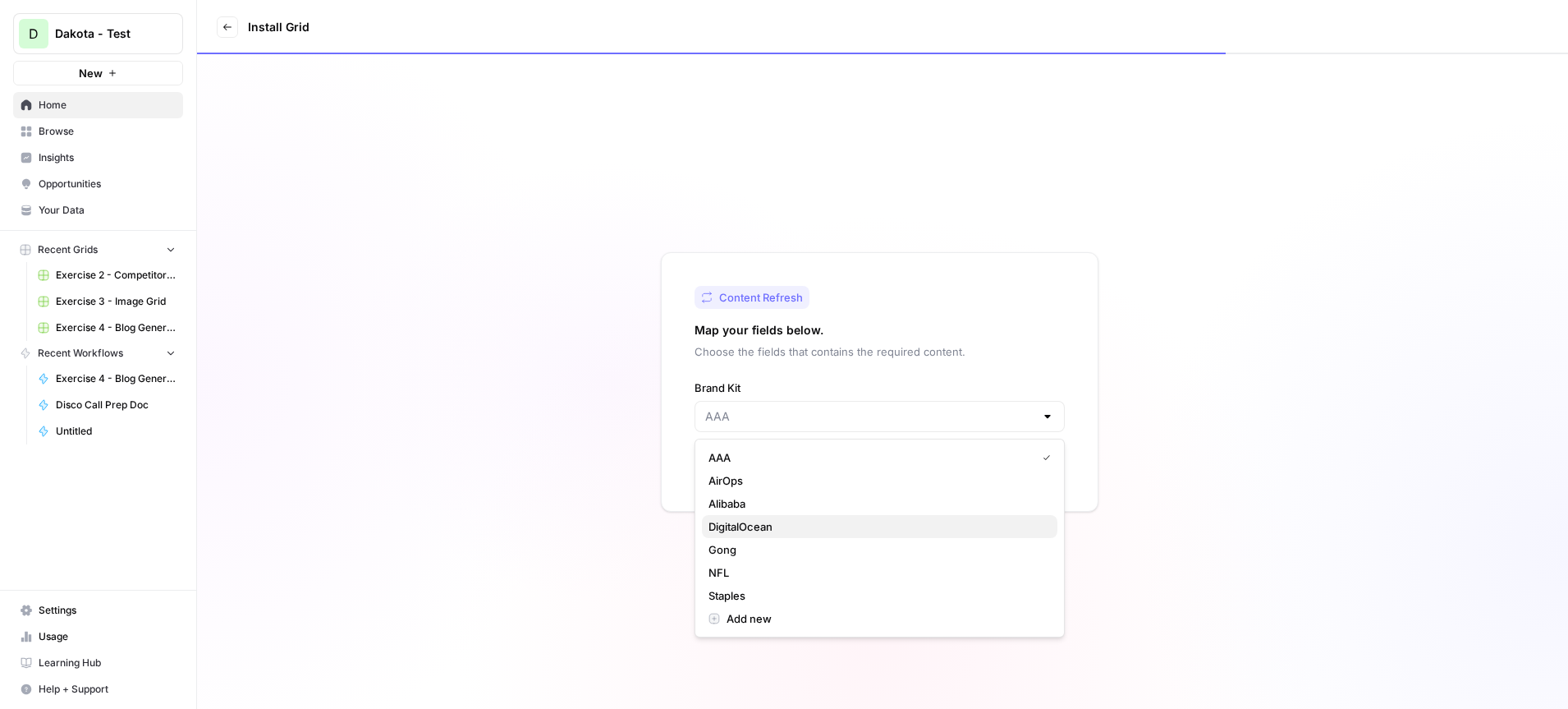
click at [755, 525] on span "DigitalOcean" at bounding box center [876, 526] width 336 height 16
type input "DigitalOcean"
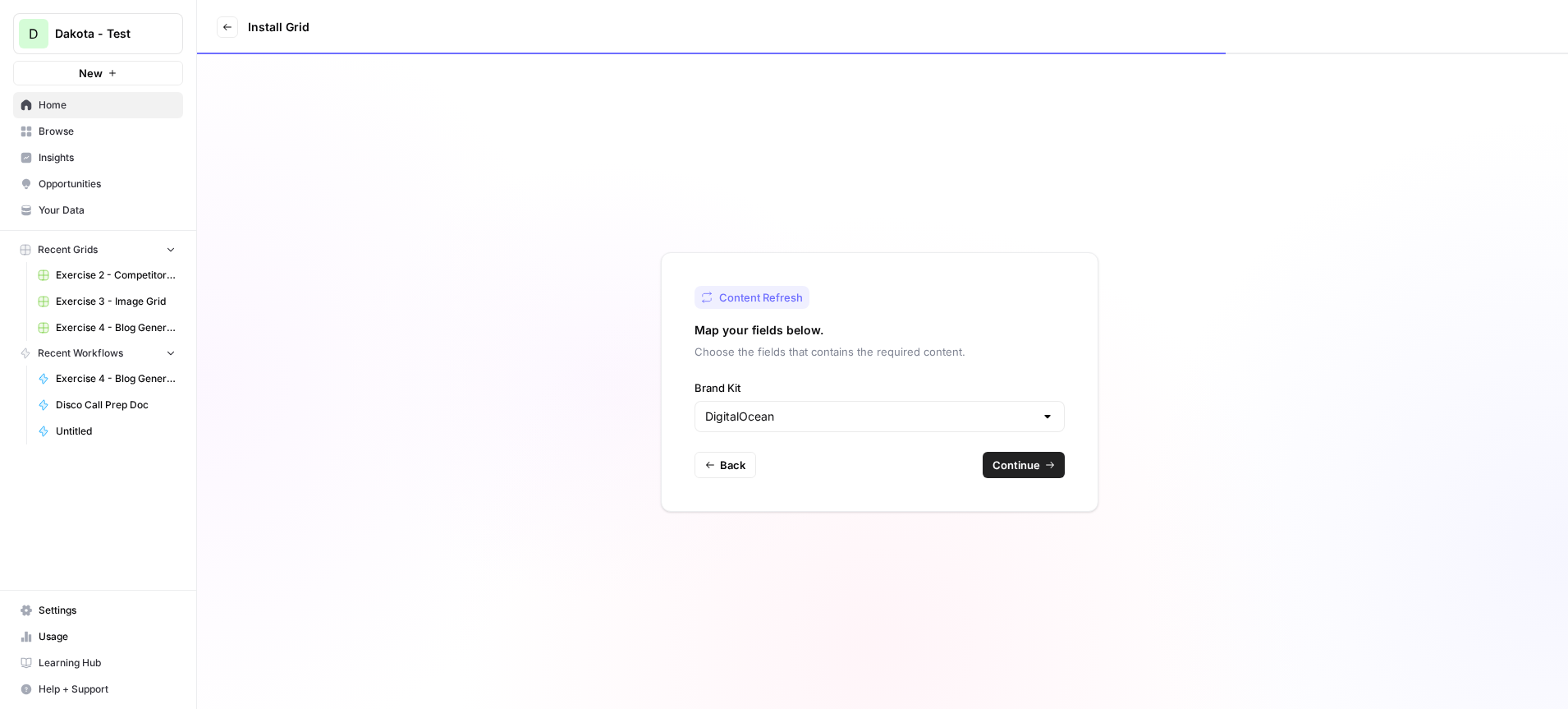
click at [1037, 469] on span "Continue" at bounding box center [1016, 465] width 48 height 16
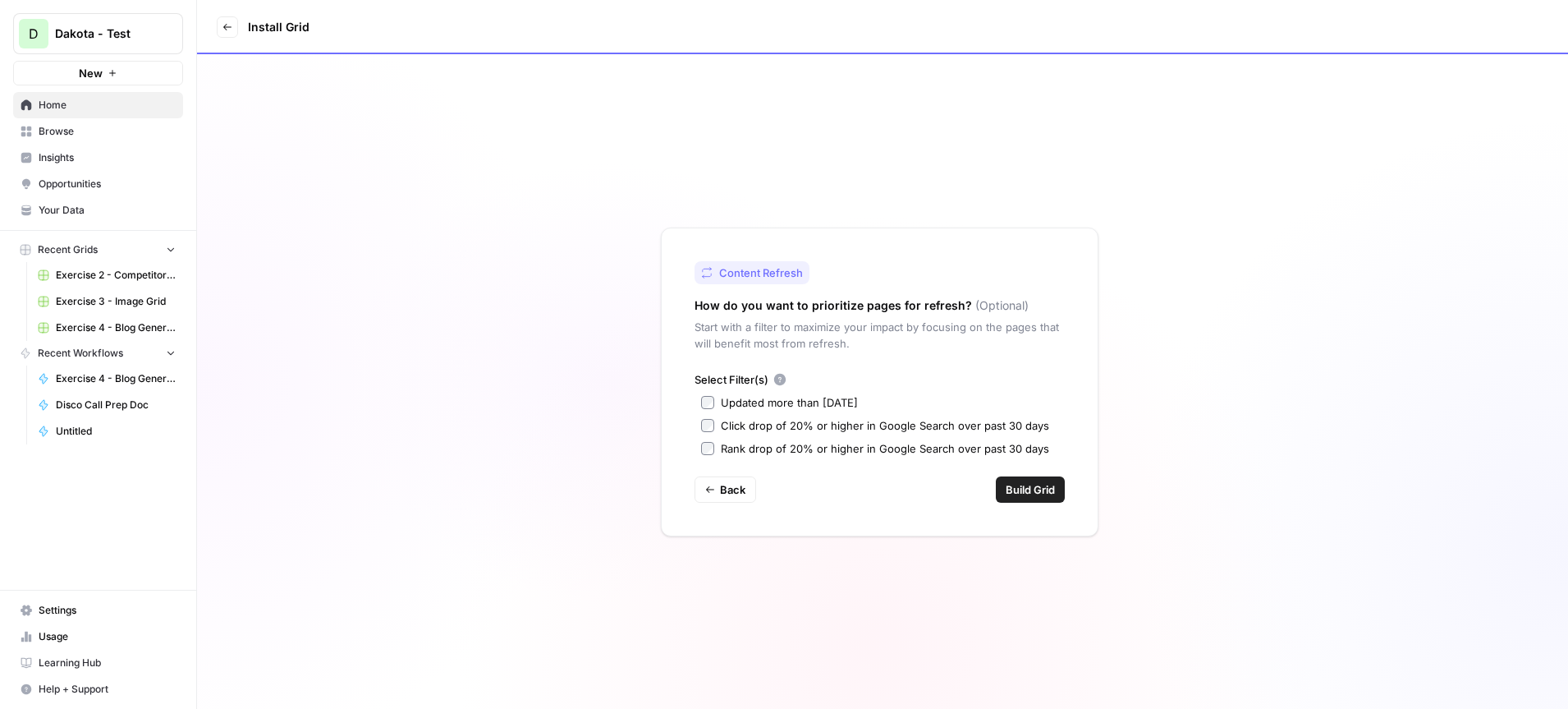
click at [698, 401] on div "Select Filter(s) Updated more than [DATE] Click drop of 20% or higher in Google…" at bounding box center [879, 413] width 371 height 85
click at [1019, 483] on span "Build Grid" at bounding box center [1030, 489] width 49 height 16
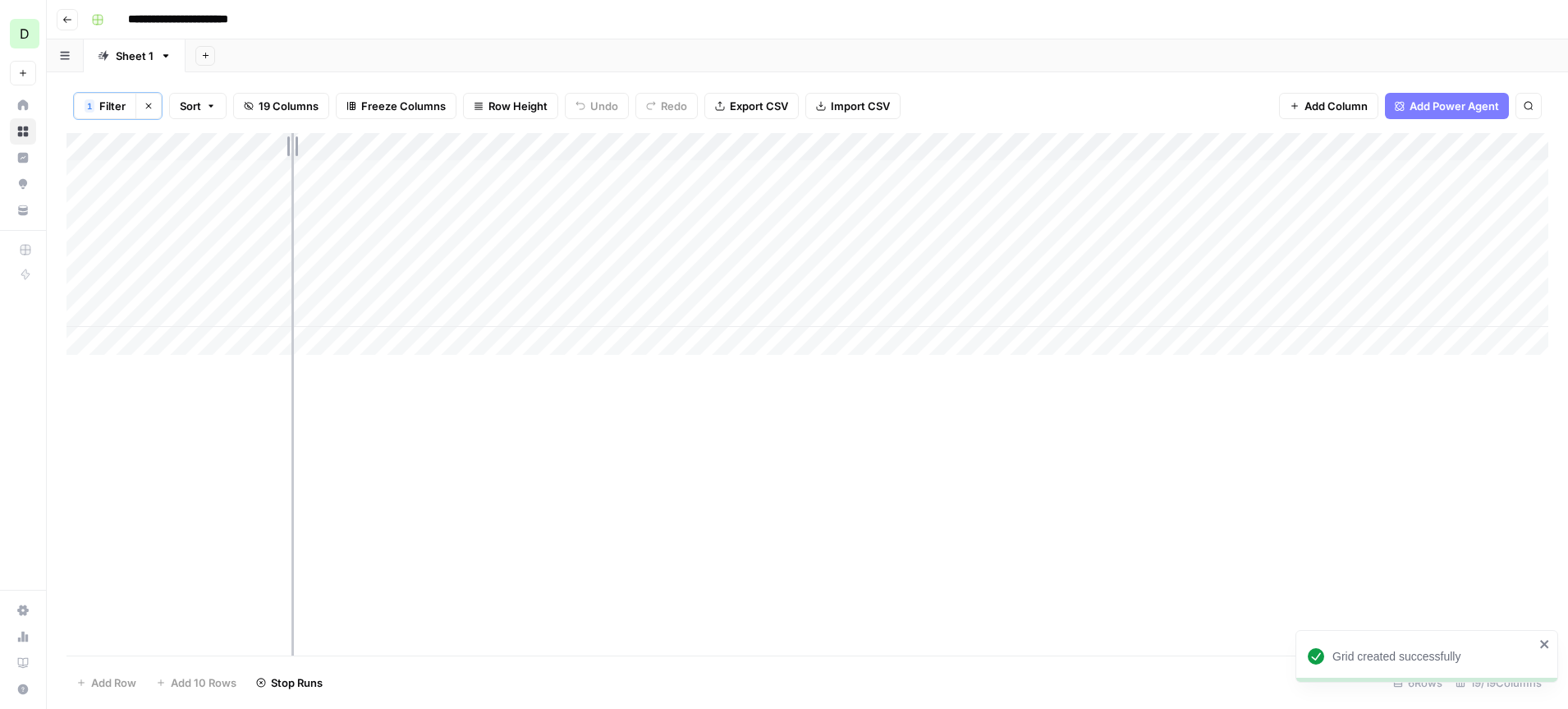
drag, startPoint x: 270, startPoint y: 147, endPoint x: 302, endPoint y: 147, distance: 32.0
click at [302, 147] on div "Add Column" at bounding box center [807, 243] width 1482 height 221
click at [503, 115] on button "Row Height" at bounding box center [510, 105] width 95 height 26
click at [522, 205] on span "Tall" at bounding box center [552, 208] width 118 height 16
drag, startPoint x: 303, startPoint y: 142, endPoint x: 427, endPoint y: 150, distance: 124.3
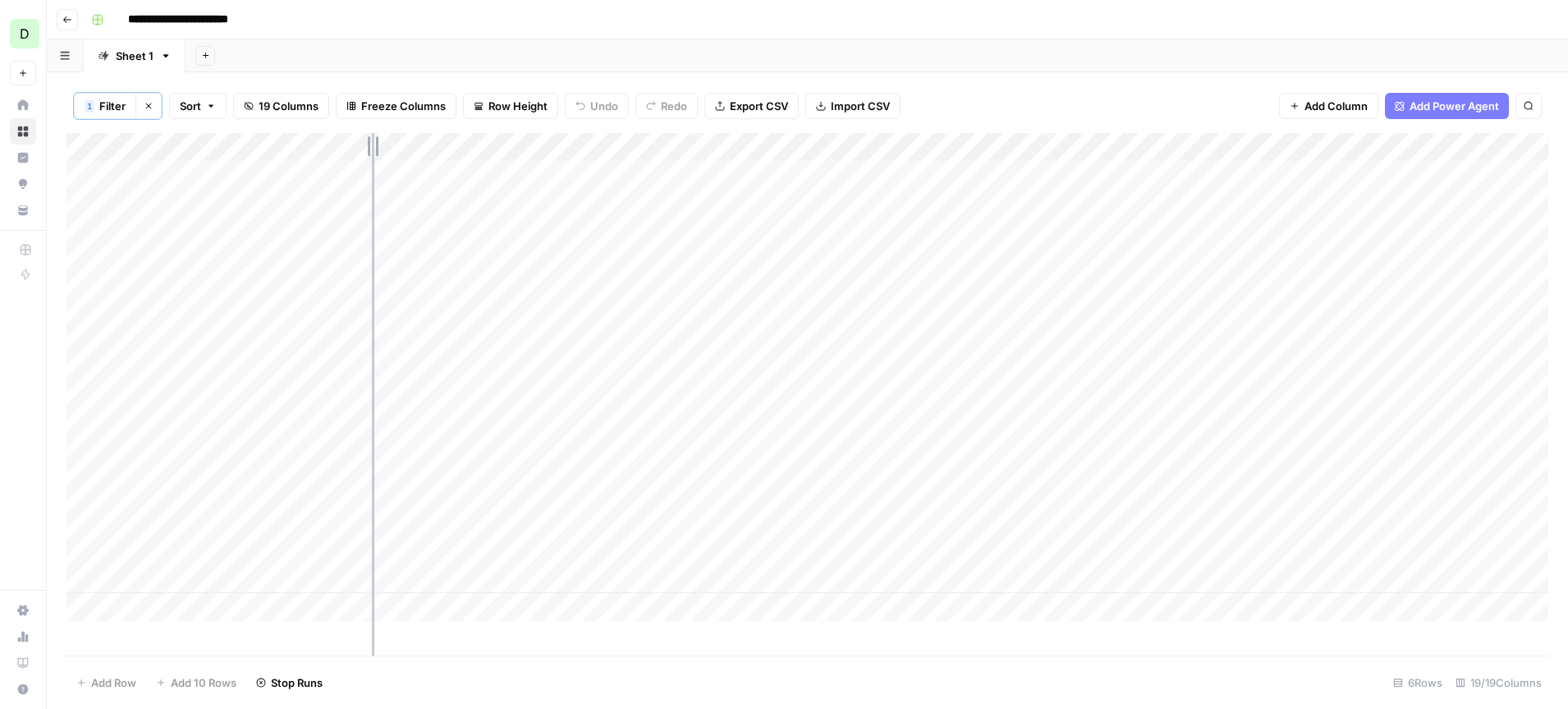
click at [427, 150] on div "Add Column" at bounding box center [807, 377] width 1482 height 488
click at [354, 184] on div "Add Column" at bounding box center [807, 377] width 1482 height 488
click at [331, 179] on div "Add Column" at bounding box center [807, 377] width 1482 height 488
drag, startPoint x: 331, startPoint y: 179, endPoint x: 77, endPoint y: 175, distance: 254.0
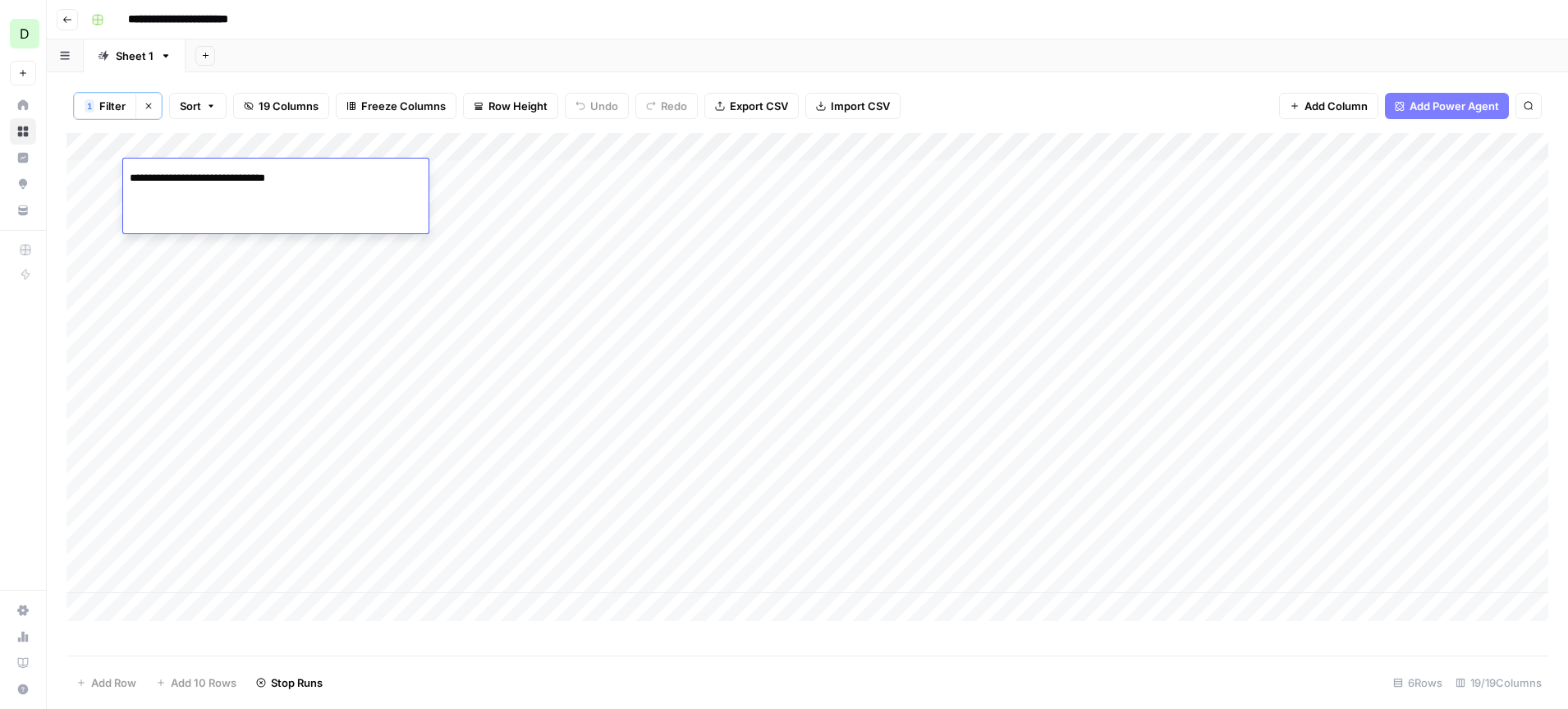
click at [77, 175] on body "**********" at bounding box center [784, 354] width 1568 height 709
type input "**********"
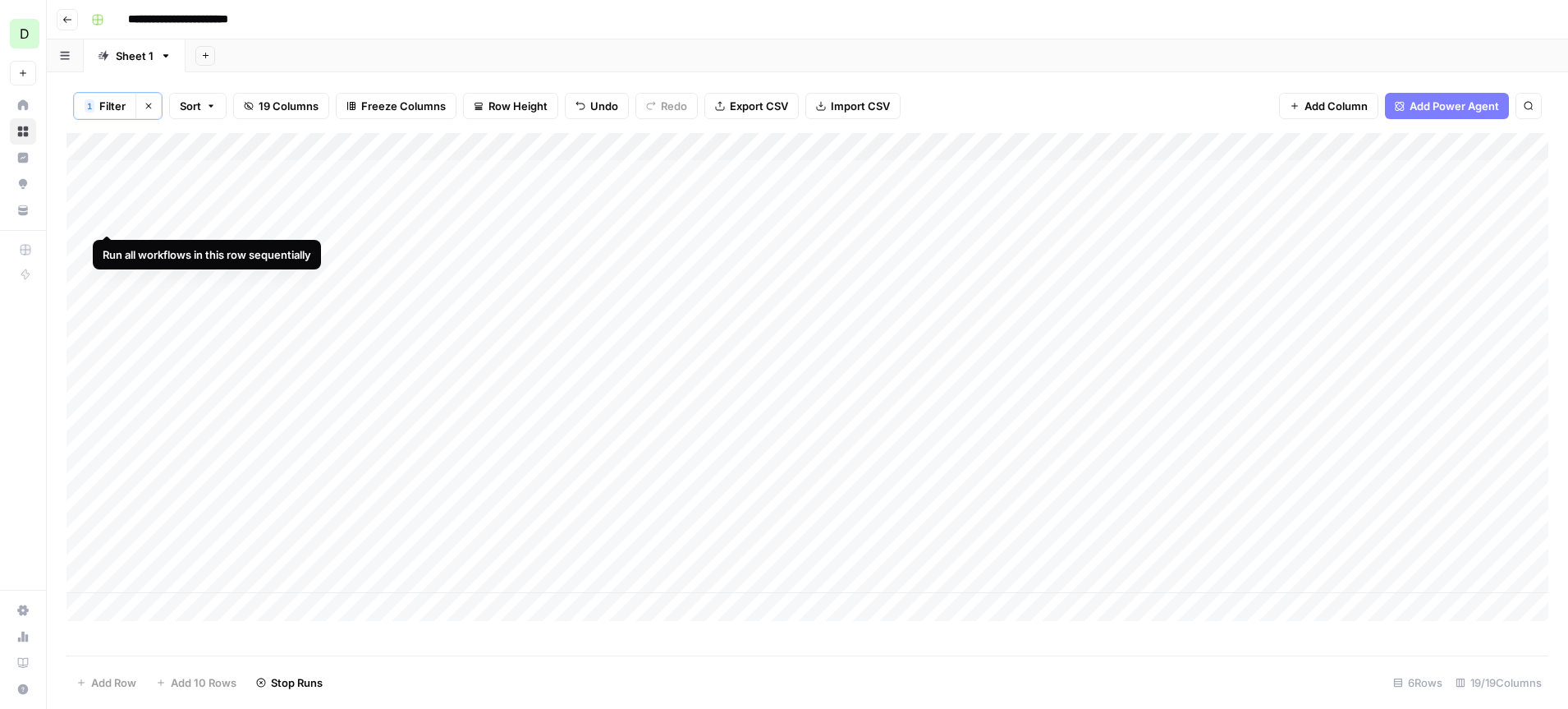
click at [110, 175] on div "Add Column" at bounding box center [807, 377] width 1482 height 488
click at [1490, 147] on span "Add Column" at bounding box center [1511, 147] width 57 height 14
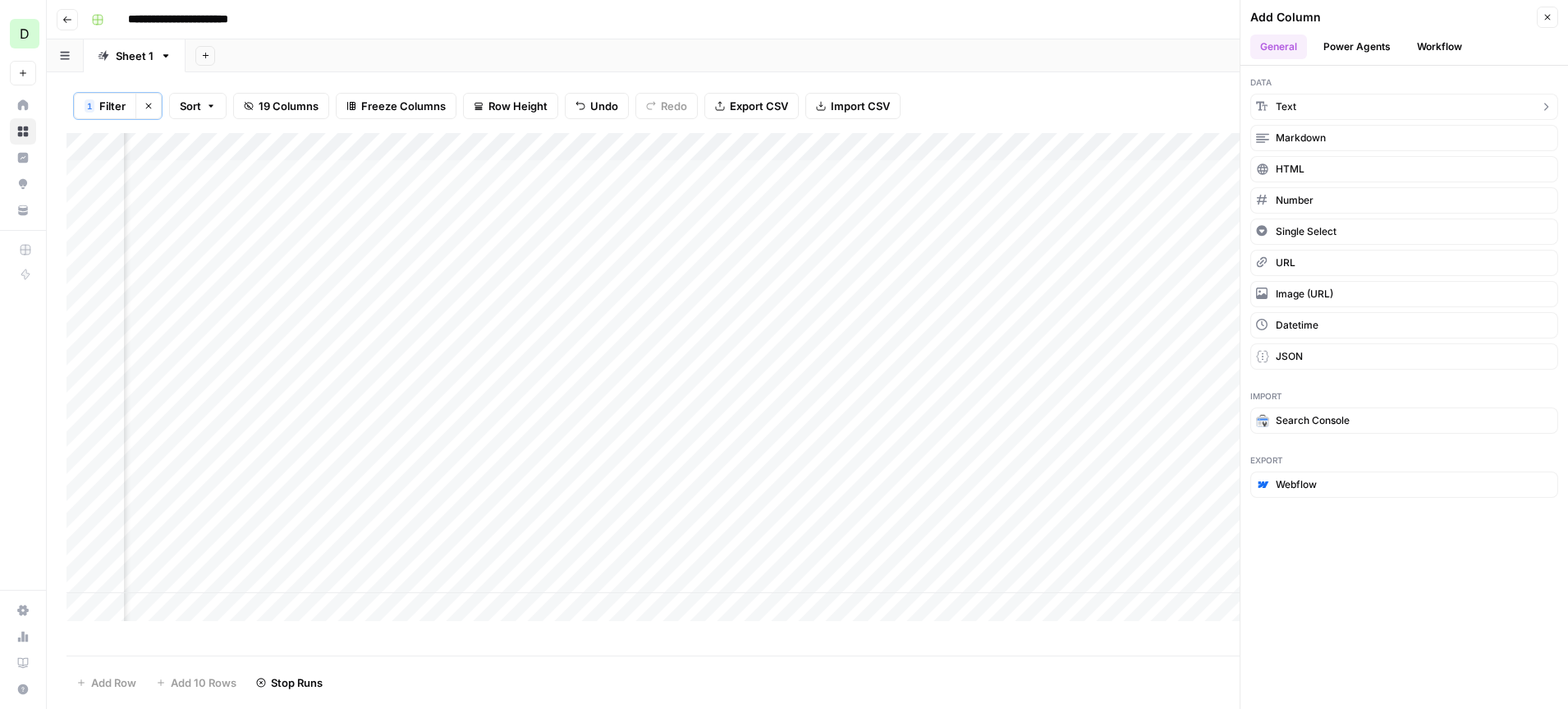
click at [1306, 109] on button "Text" at bounding box center [1403, 106] width 307 height 26
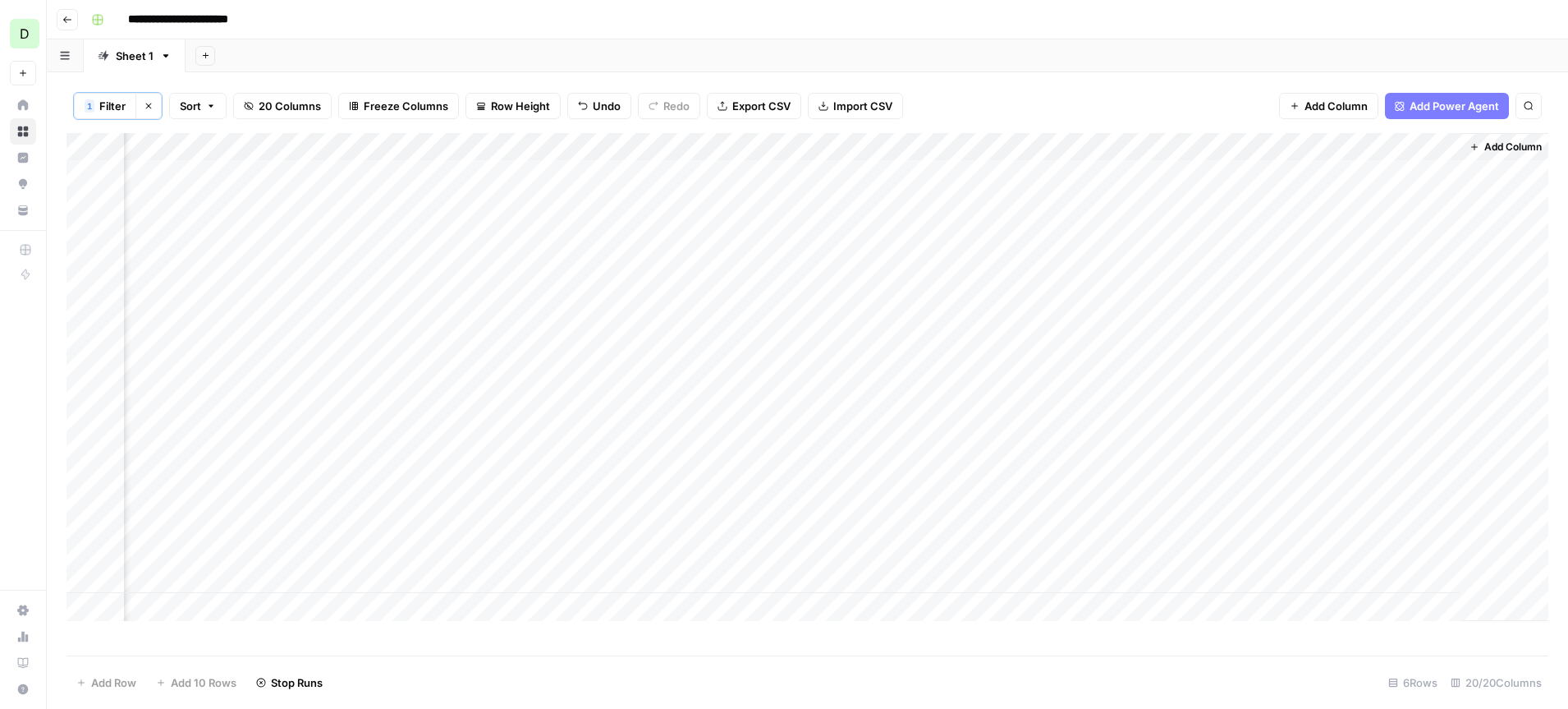
scroll to position [0, 2410]
click at [1350, 149] on div "Add Column" at bounding box center [807, 377] width 1482 height 488
drag, startPoint x: 1307, startPoint y: 188, endPoint x: 1164, endPoint y: 187, distance: 143.0
click at [1164, 187] on body "**********" at bounding box center [784, 354] width 1568 height 709
type input "N"
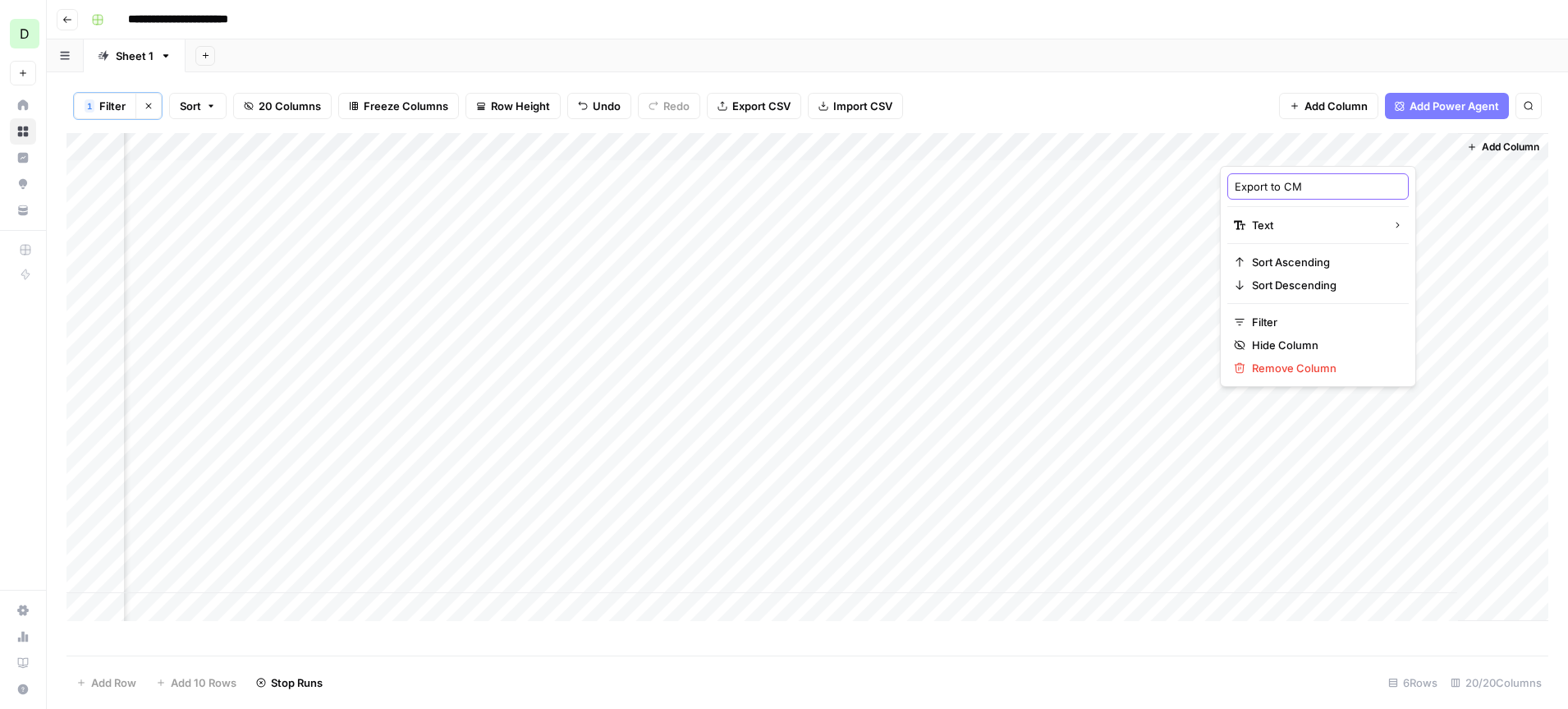
type input "Export to CMS"
click at [1193, 76] on div "1 Filter Clear filters Sort 20 Columns Freeze Columns Row Height Undo Redo Expo…" at bounding box center [807, 390] width 1521 height 636
click at [1320, 155] on div "Add Column" at bounding box center [807, 377] width 1482 height 488
click at [1340, 106] on span "Add Column" at bounding box center [1336, 105] width 63 height 16
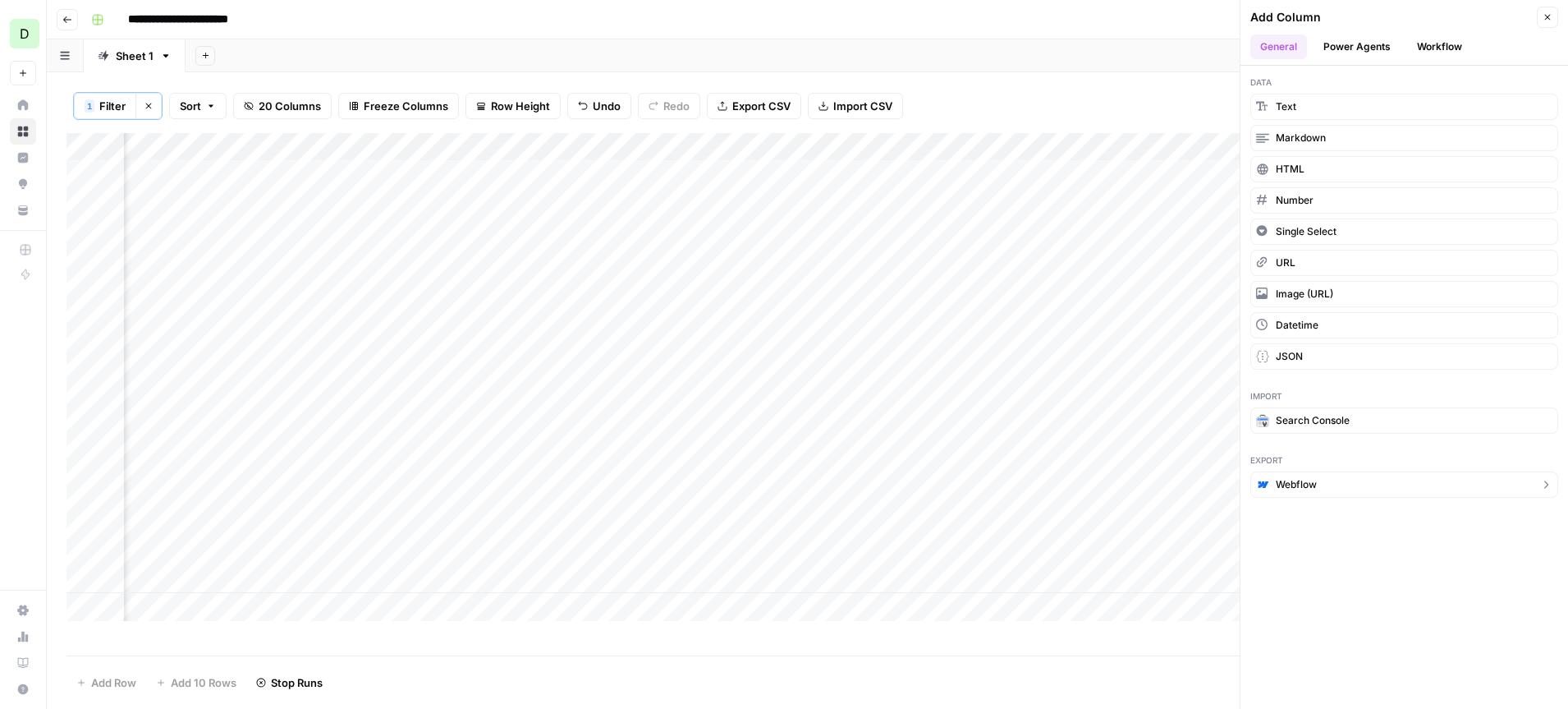
click at [1312, 485] on span "Webflow" at bounding box center [1296, 484] width 41 height 14
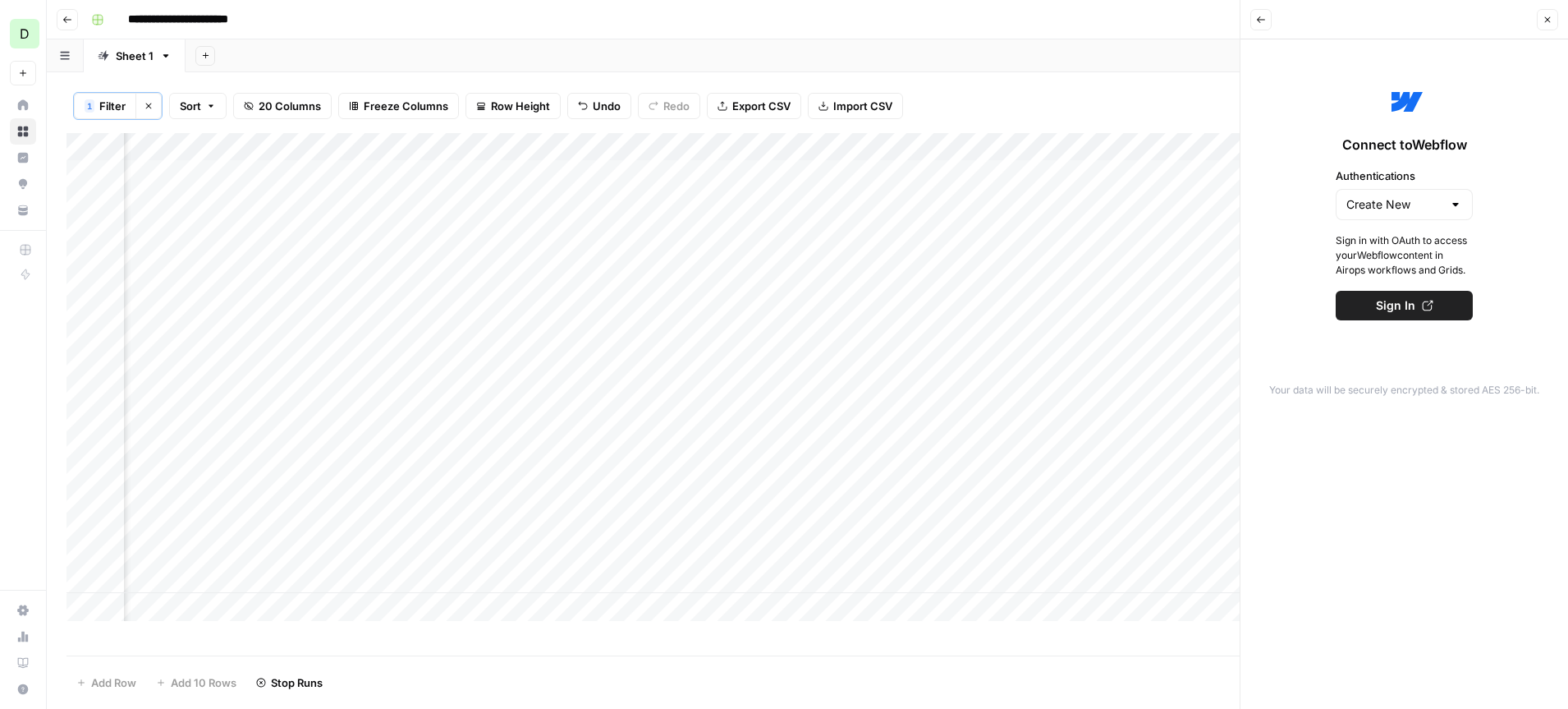
click at [1456, 203] on div at bounding box center [1456, 204] width 13 height 16
click at [1513, 263] on div "Connect to Webflow Authentications Sign in with OAuth to access your Webflow co…" at bounding box center [1403, 200] width 307 height 304
type input "Create New"
click at [1552, 18] on icon "button" at bounding box center [1547, 19] width 10 height 10
